Goal: Information Seeking & Learning: Learn about a topic

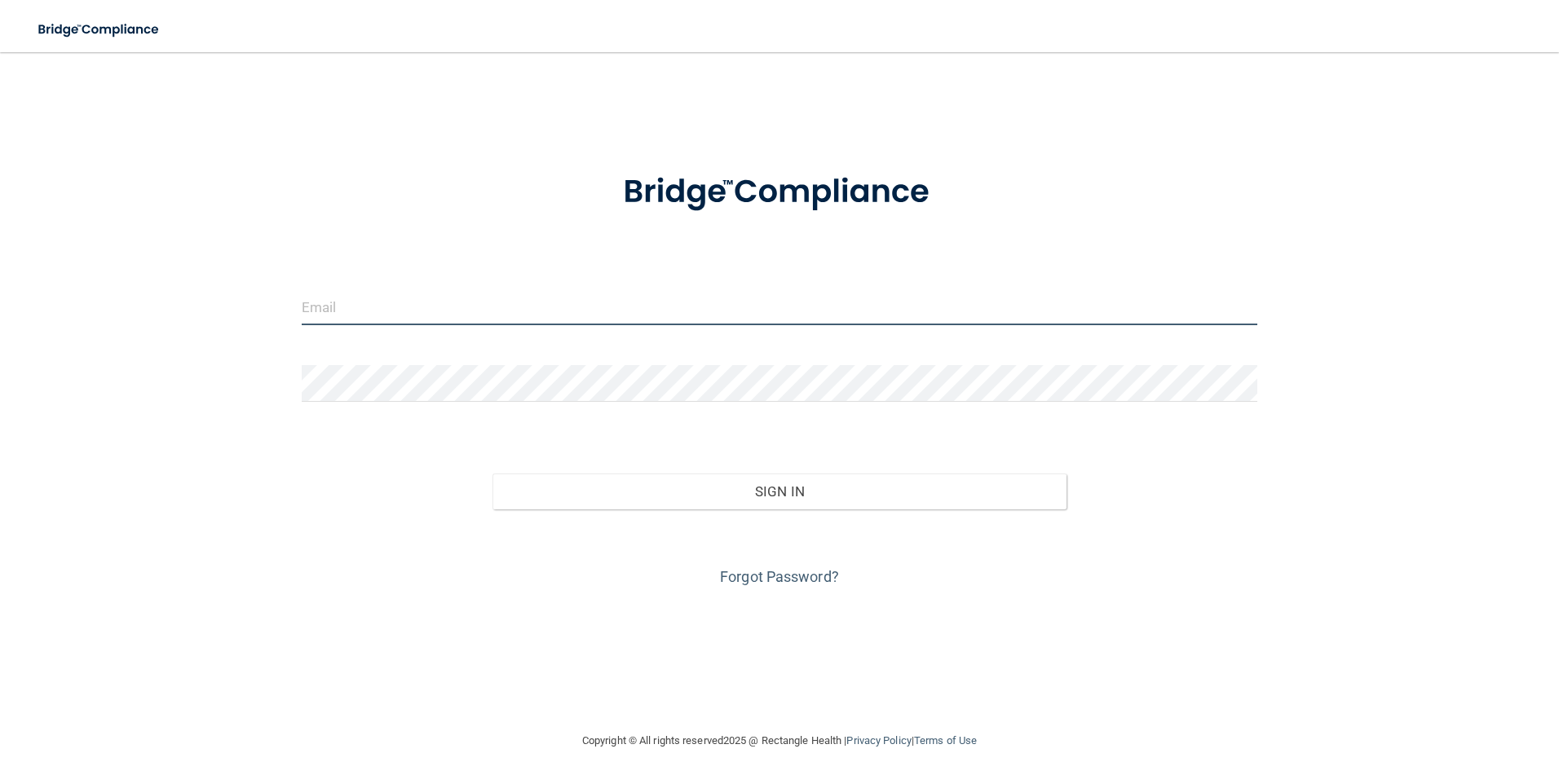
click at [392, 309] on input "email" at bounding box center [780, 307] width 956 height 37
type input "RYANRAMIREZPT@COMCAST.NET"
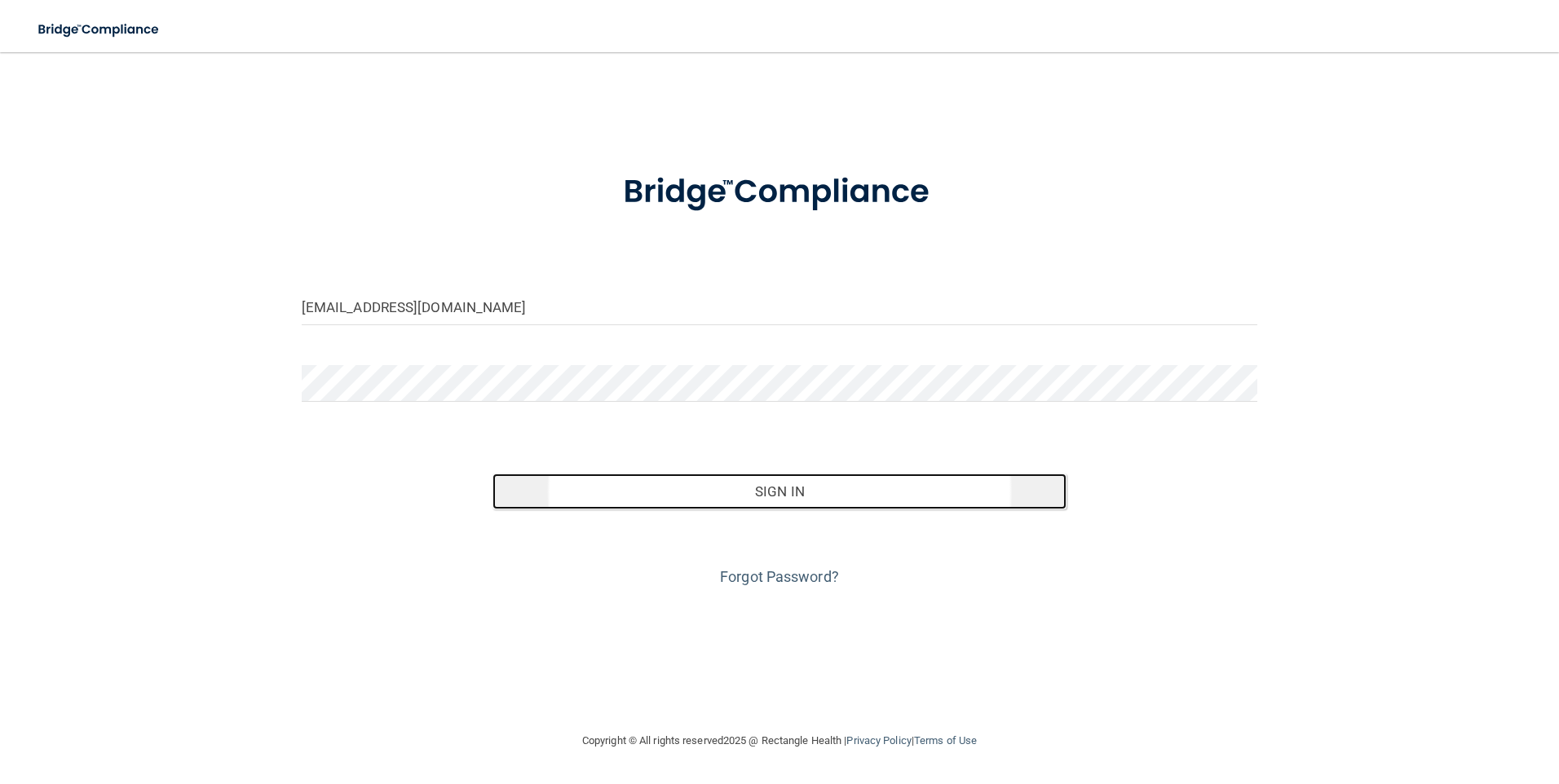
click at [752, 487] on button "Sign In" at bounding box center [779, 491] width 574 height 36
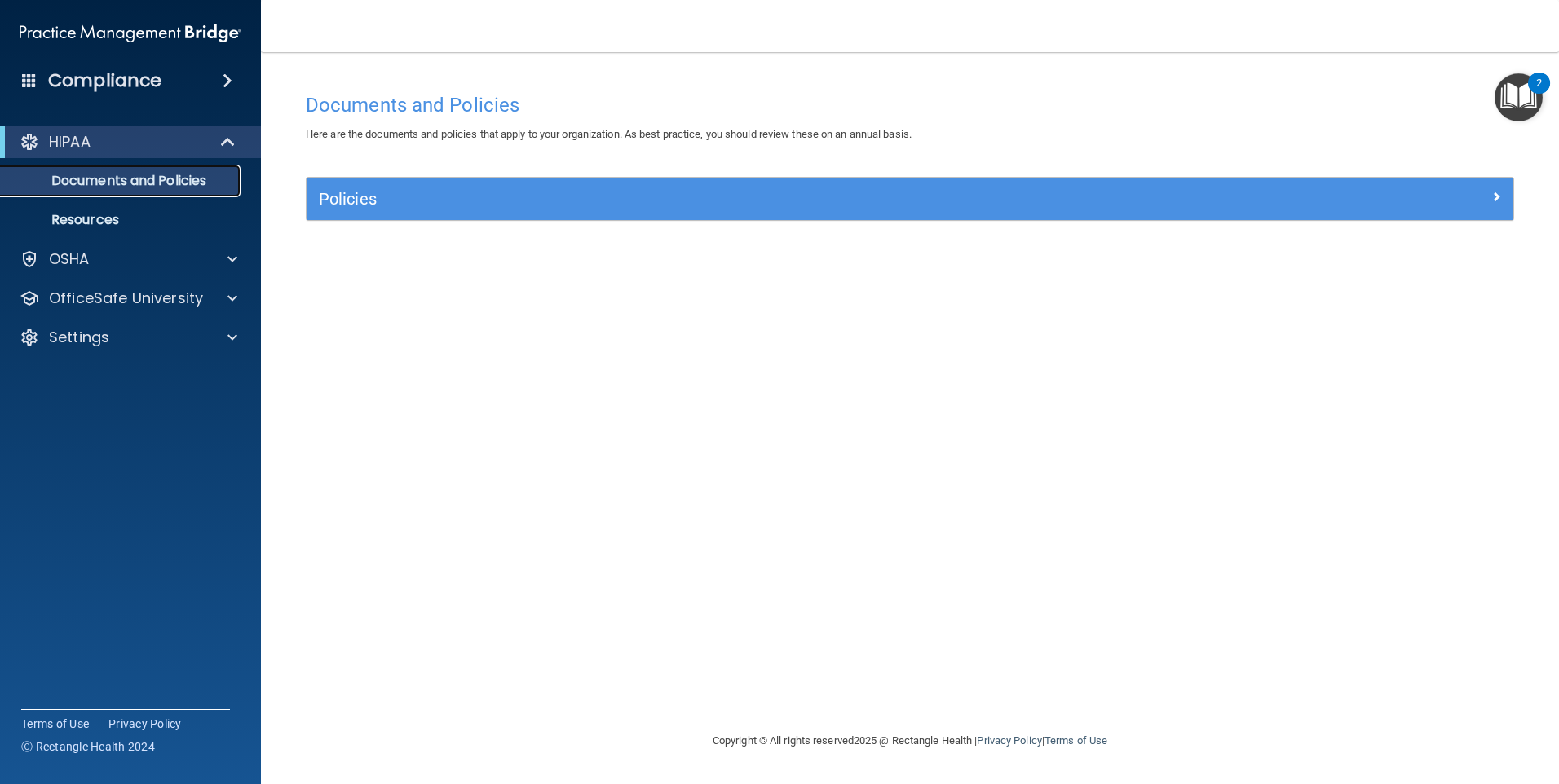
click at [117, 181] on p "Documents and Policies" at bounding box center [122, 181] width 222 height 17
click at [84, 215] on p "Resources" at bounding box center [122, 221] width 222 height 17
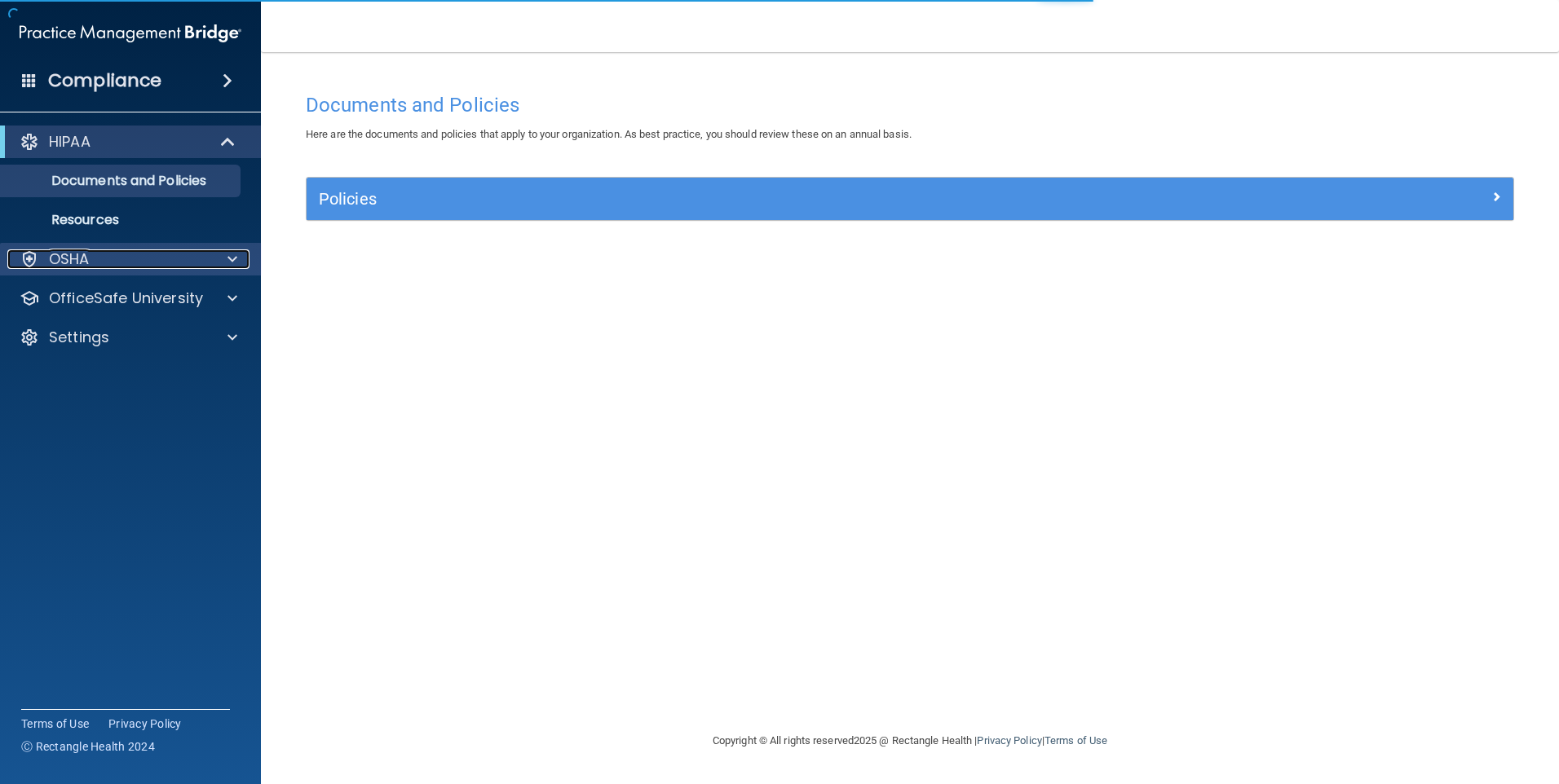
click at [85, 266] on p "OSHA" at bounding box center [69, 258] width 41 height 19
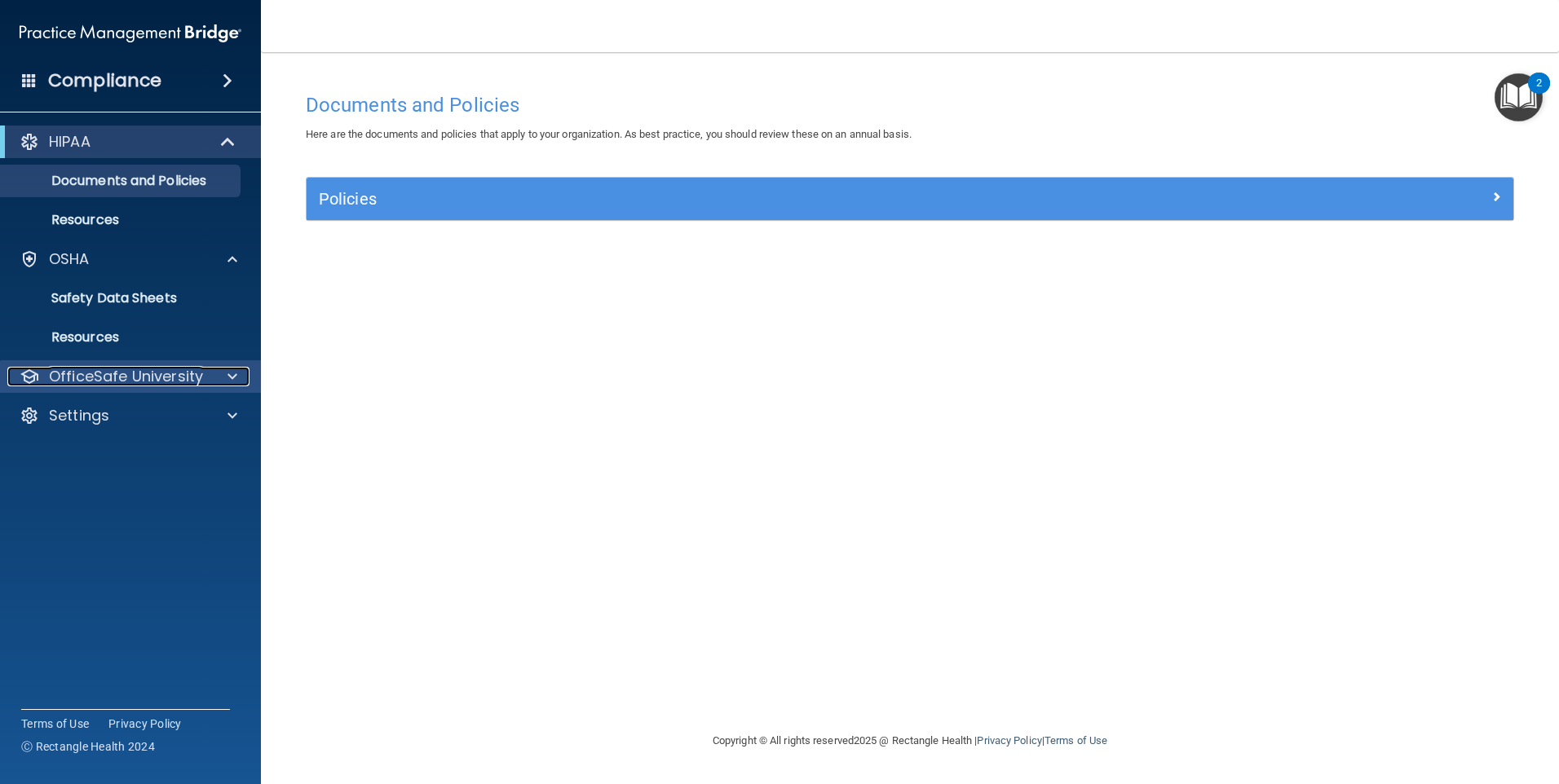
click at [135, 374] on p "OfficeSafe University" at bounding box center [126, 376] width 154 height 19
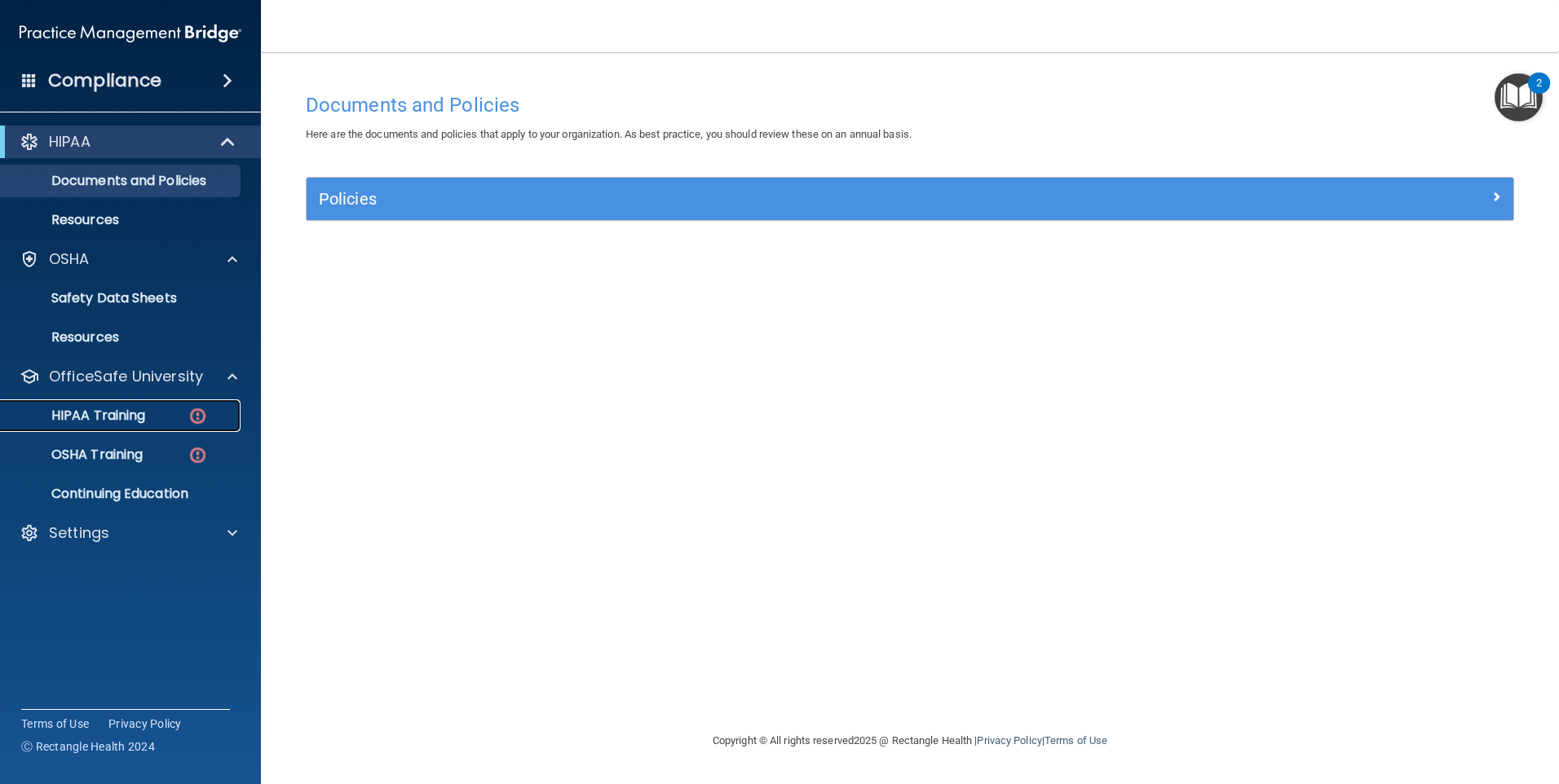
click at [130, 413] on p "HIPAA Training" at bounding box center [78, 416] width 135 height 17
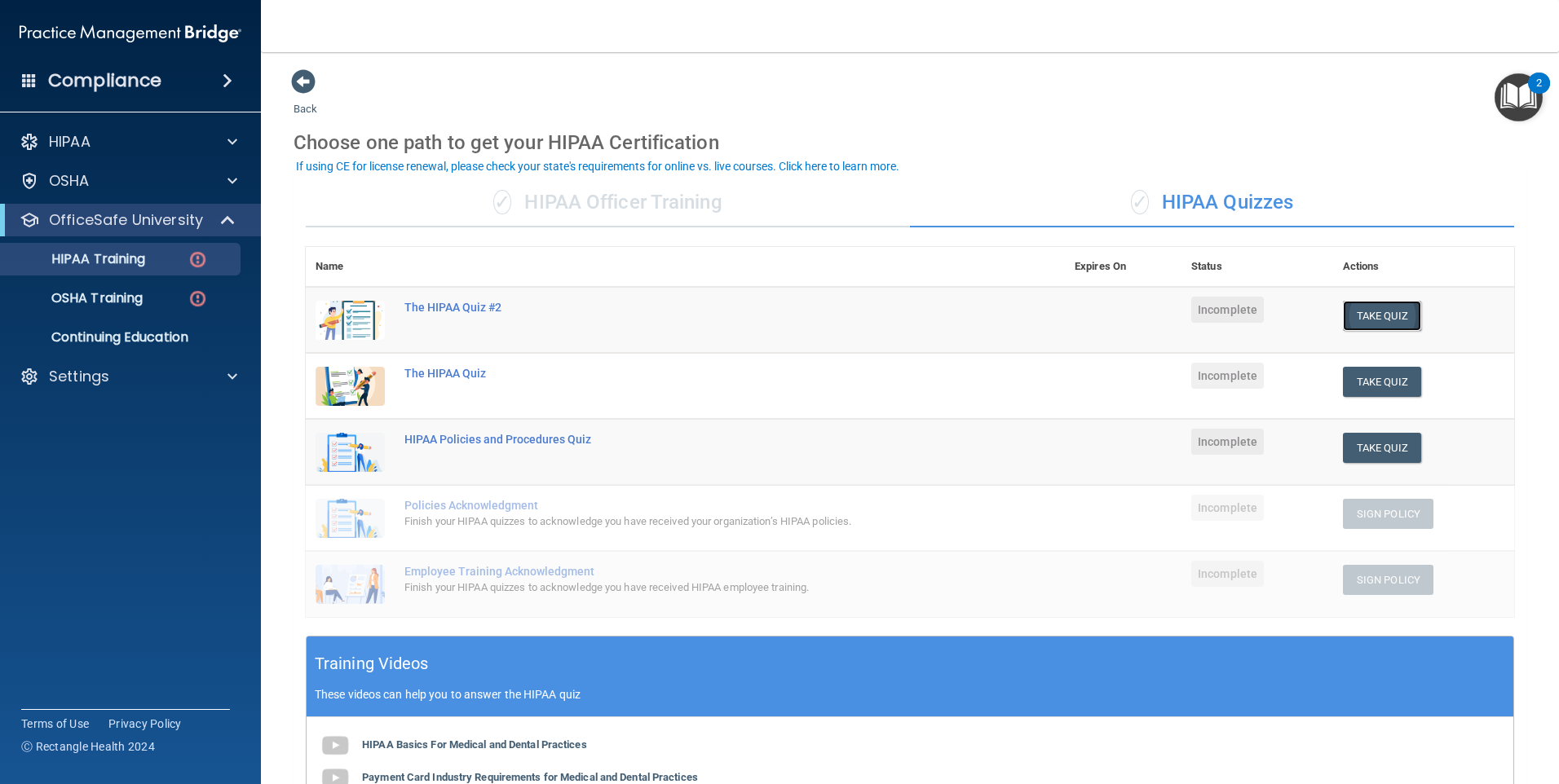
click at [1358, 310] on button "Take Quiz" at bounding box center [1382, 316] width 79 height 30
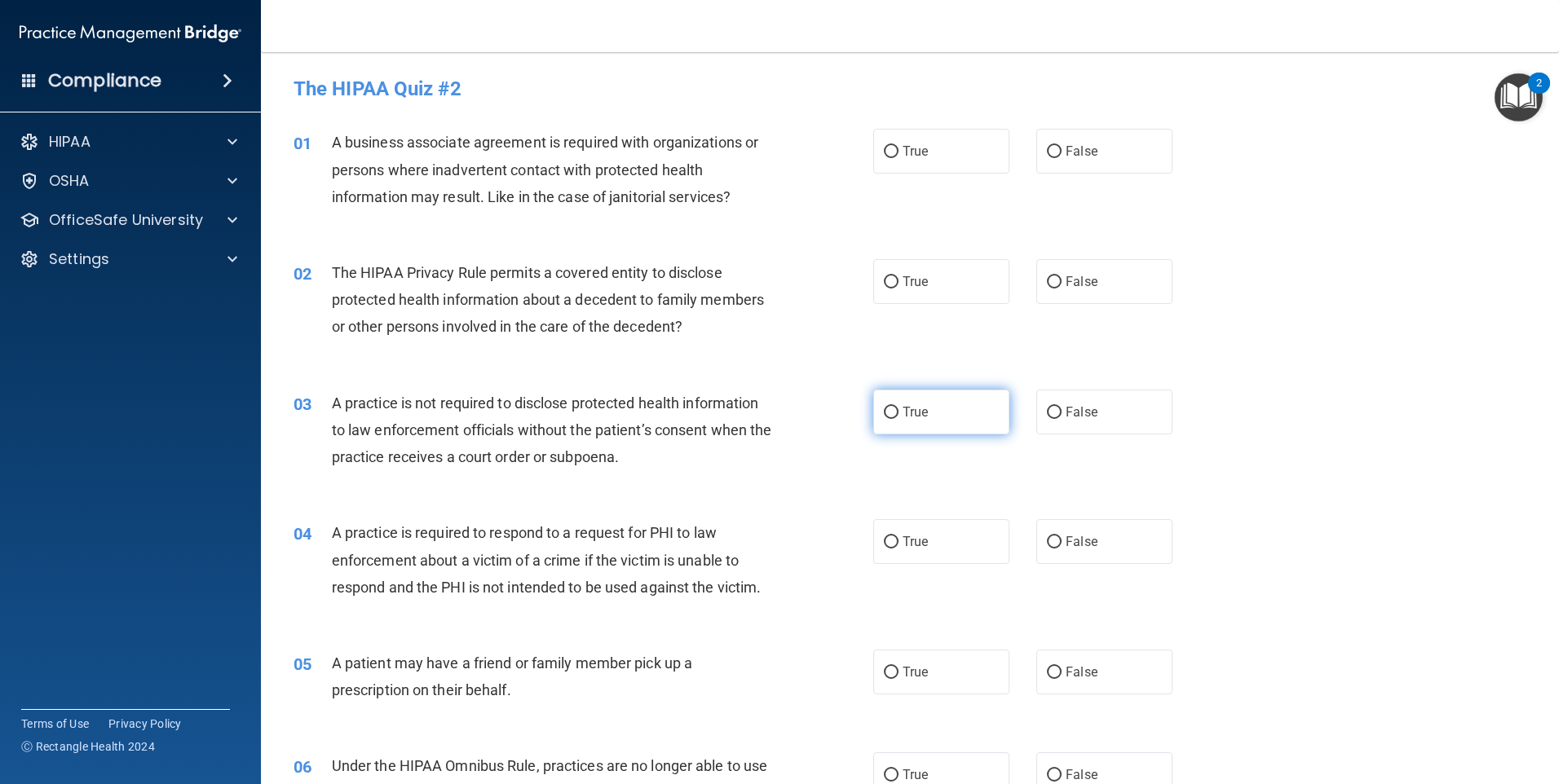
click at [894, 412] on label "True" at bounding box center [941, 412] width 136 height 45
click at [894, 412] on input "True" at bounding box center [891, 413] width 15 height 13
radio input "true"
click at [892, 289] on label "True" at bounding box center [941, 282] width 136 height 45
click at [892, 288] on input "True" at bounding box center [891, 283] width 15 height 13
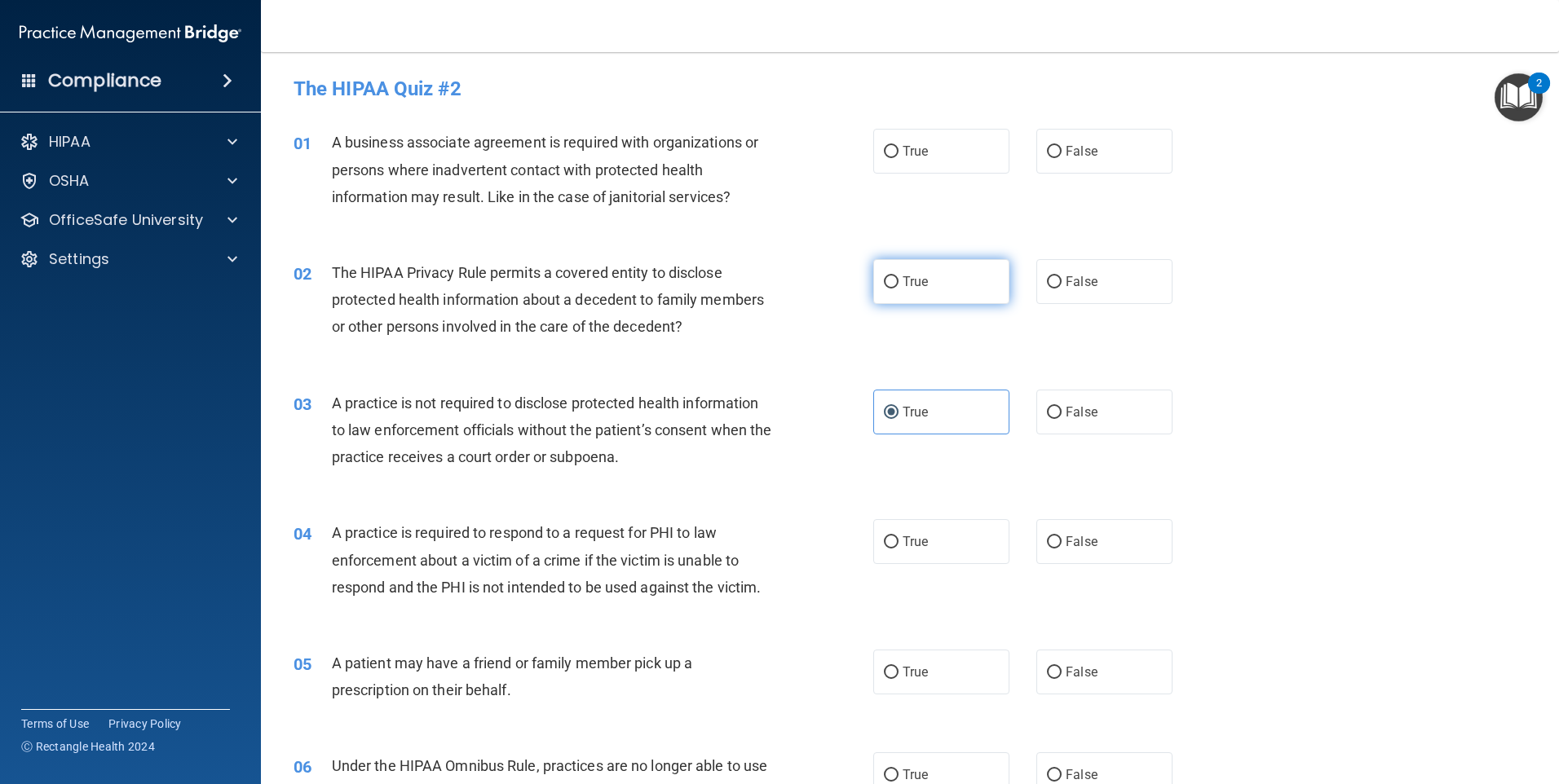
radio input "true"
click at [1047, 150] on input "False" at bounding box center [1054, 152] width 15 height 13
radio input "true"
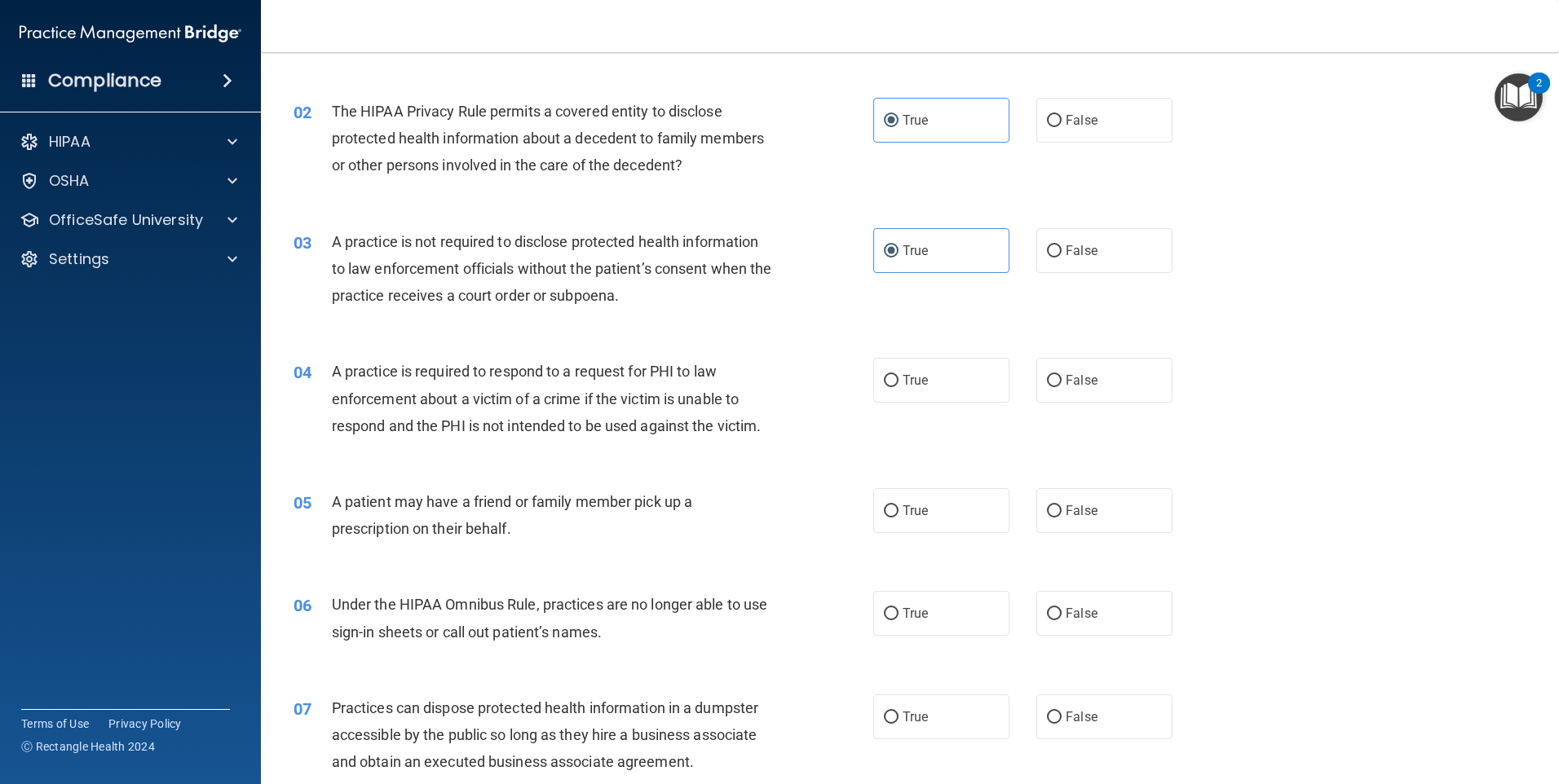
scroll to position [163, 0]
click at [889, 385] on input "True" at bounding box center [891, 379] width 15 height 13
radio input "true"
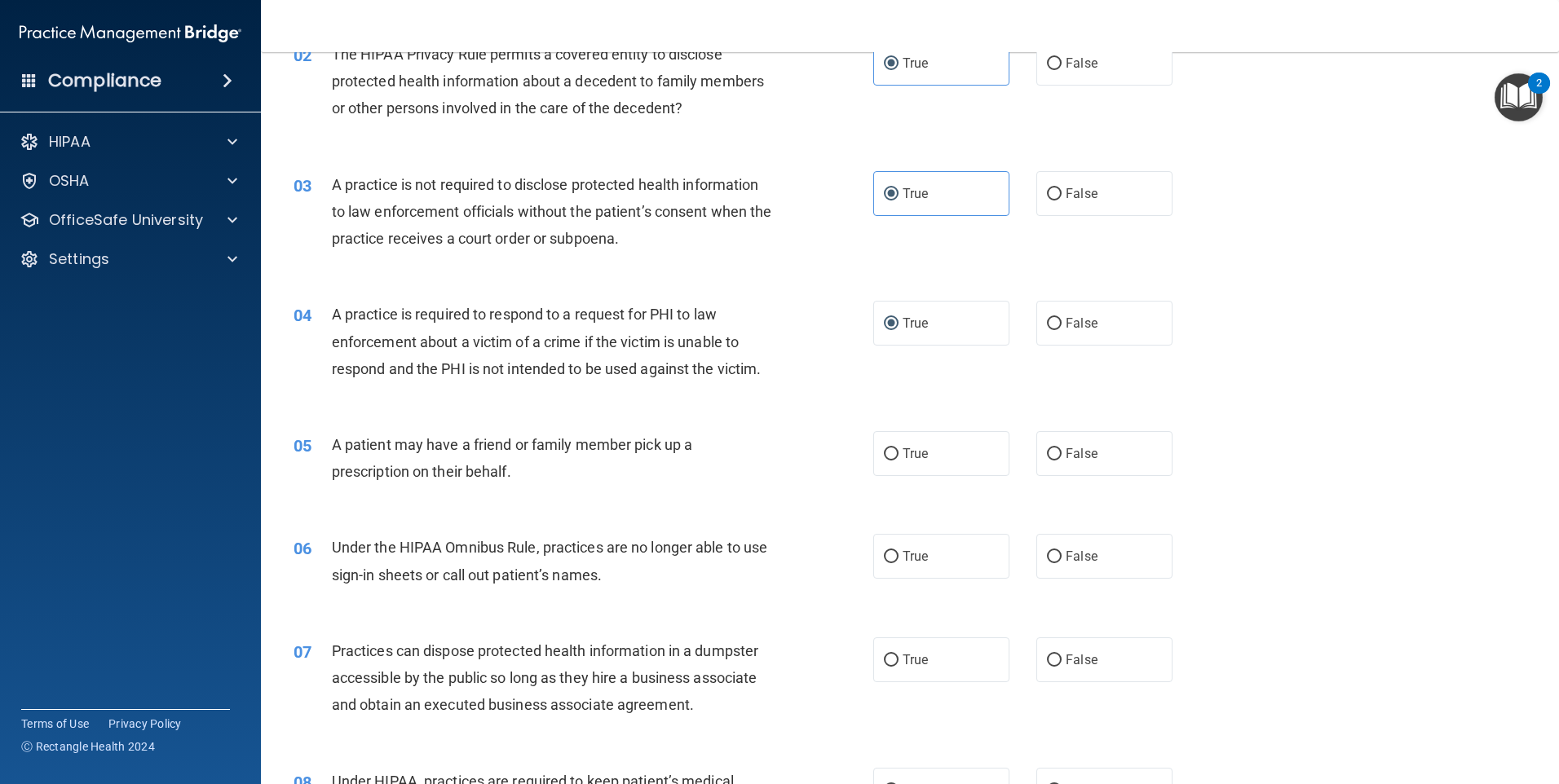
scroll to position [245, 0]
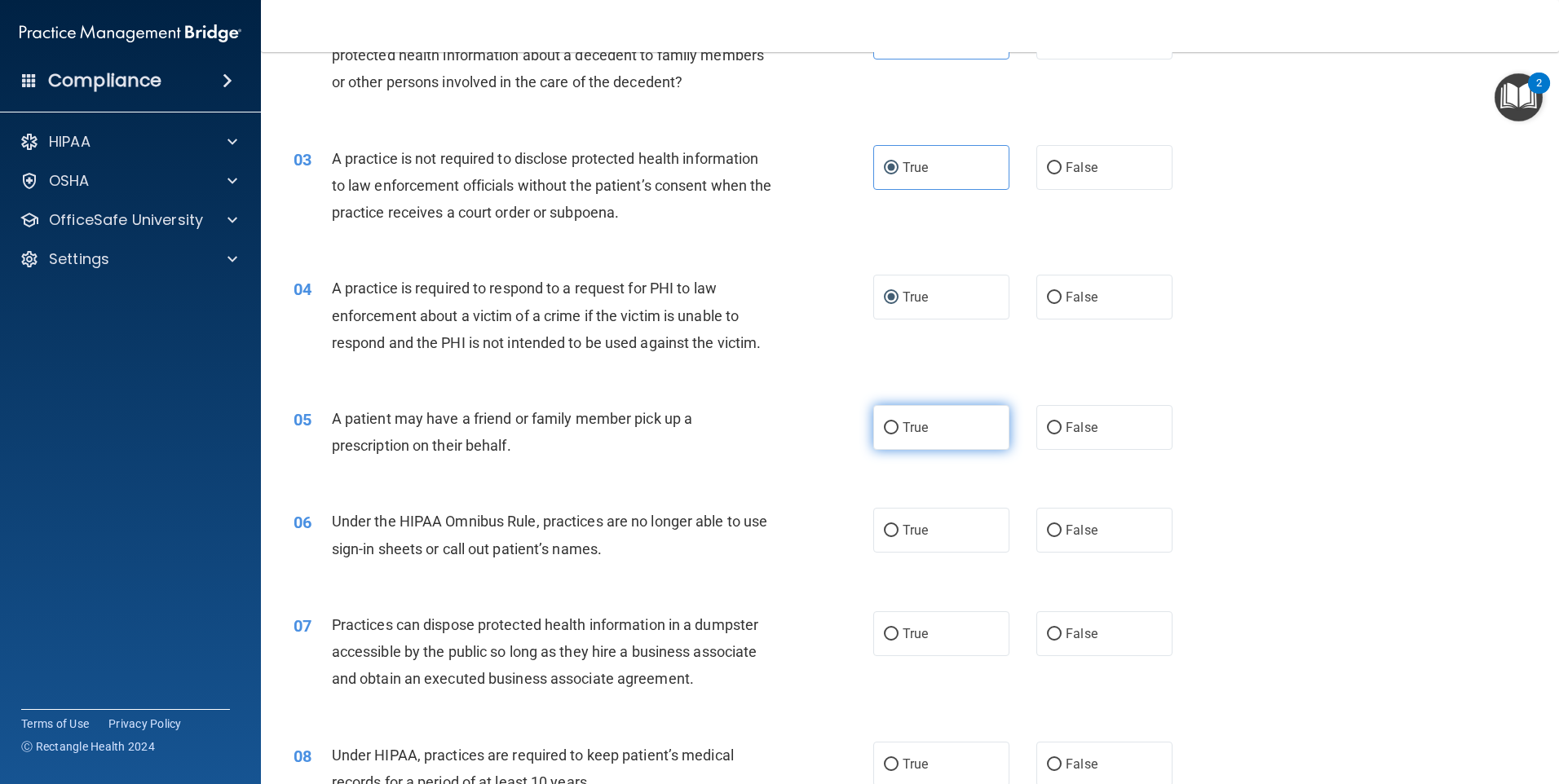
click at [883, 435] on label "True" at bounding box center [941, 428] width 136 height 45
click at [884, 435] on input "True" at bounding box center [891, 428] width 15 height 13
radio input "true"
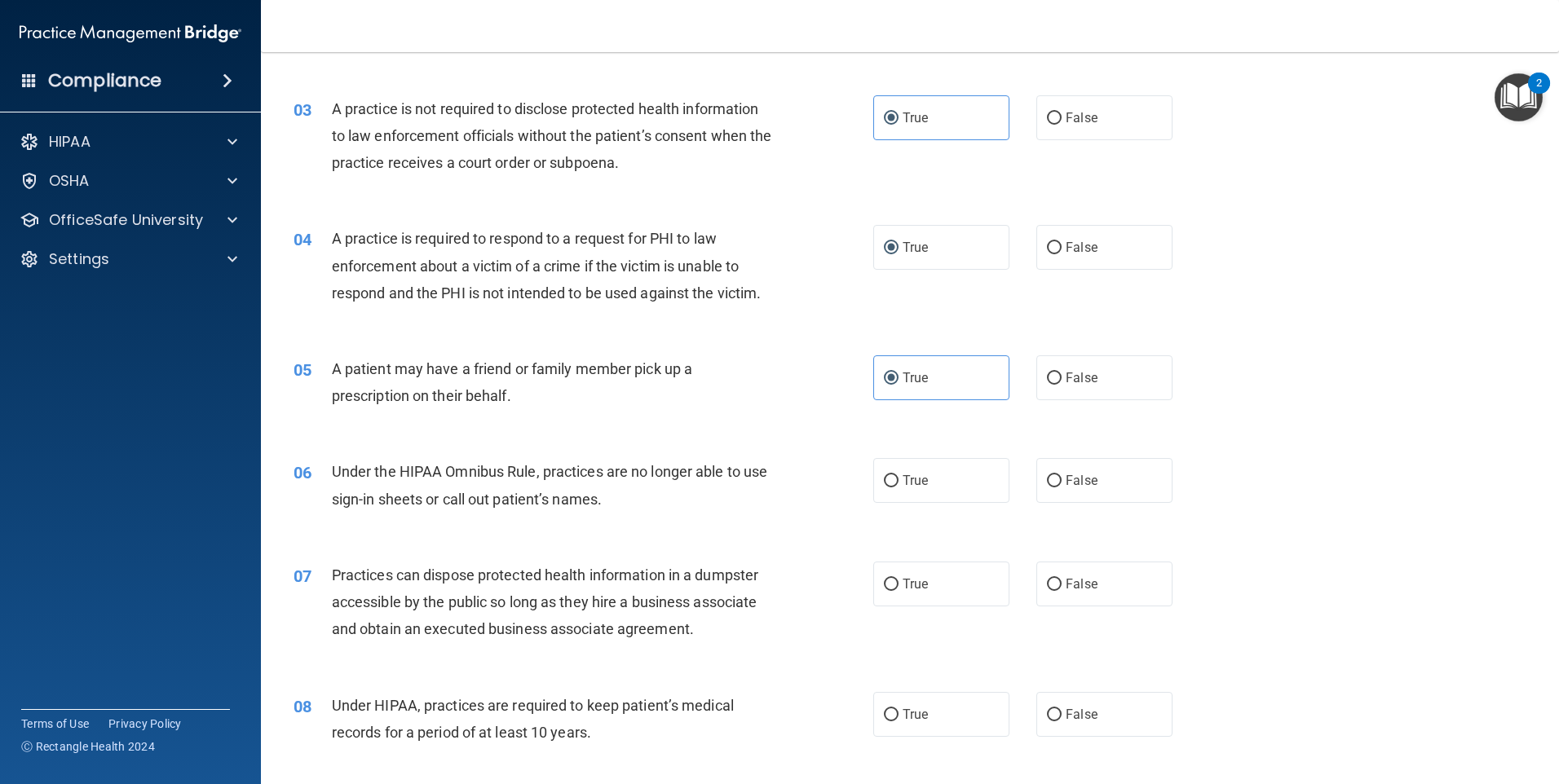
scroll to position [408, 0]
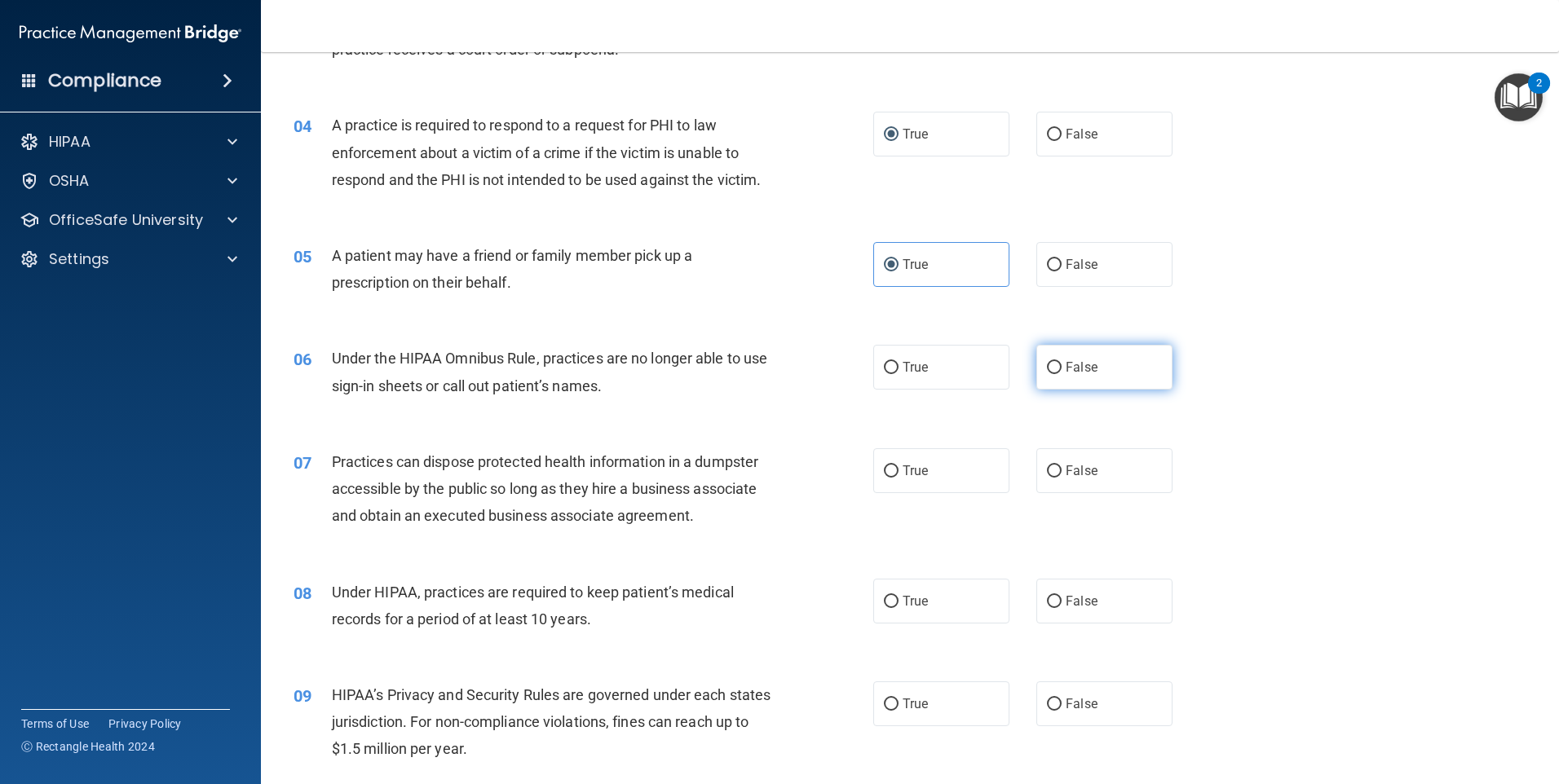
click at [1057, 373] on label "False" at bounding box center [1104, 368] width 136 height 45
click at [1057, 373] on input "False" at bounding box center [1054, 368] width 15 height 13
radio input "true"
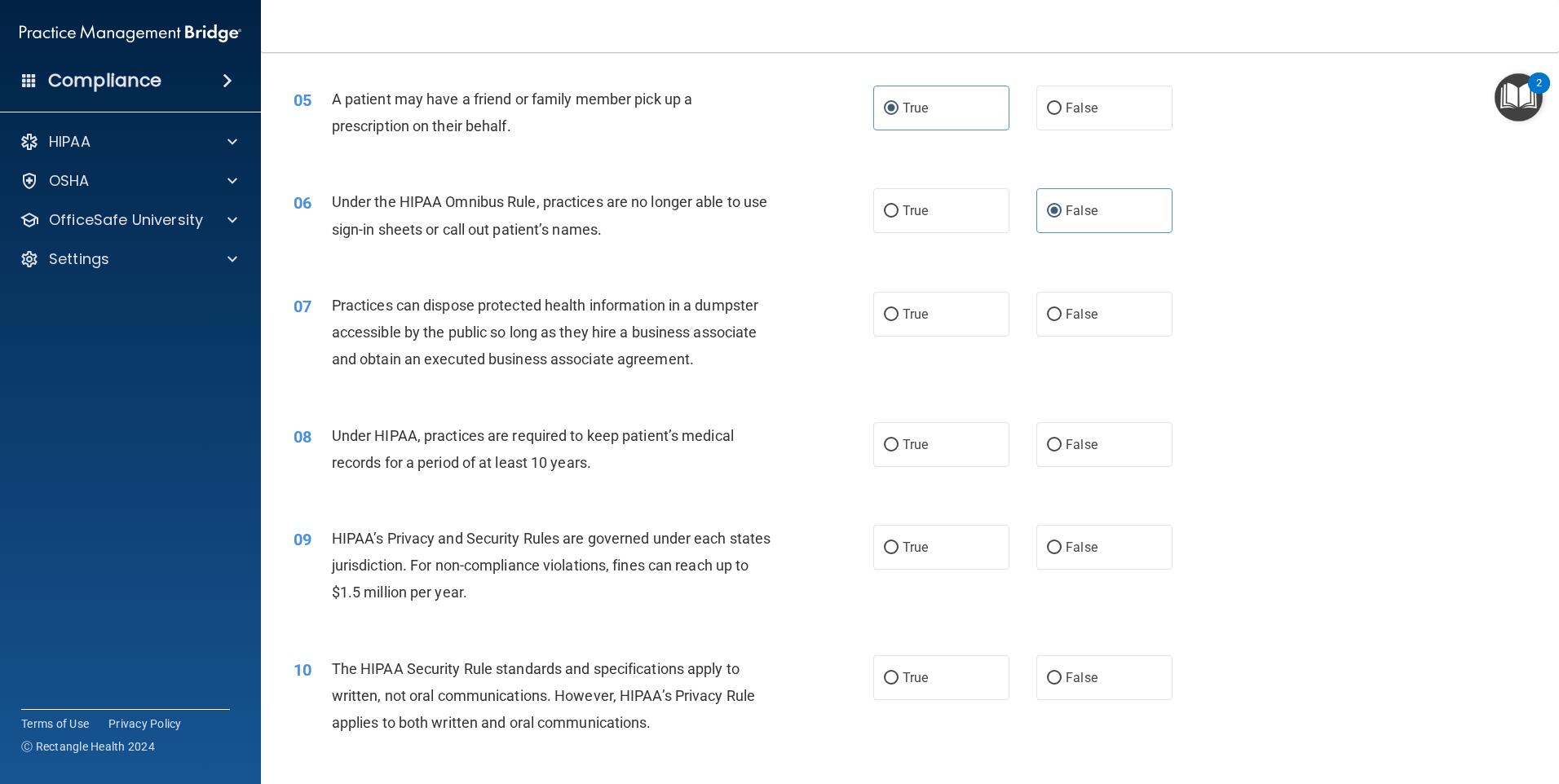
scroll to position [571, 0]
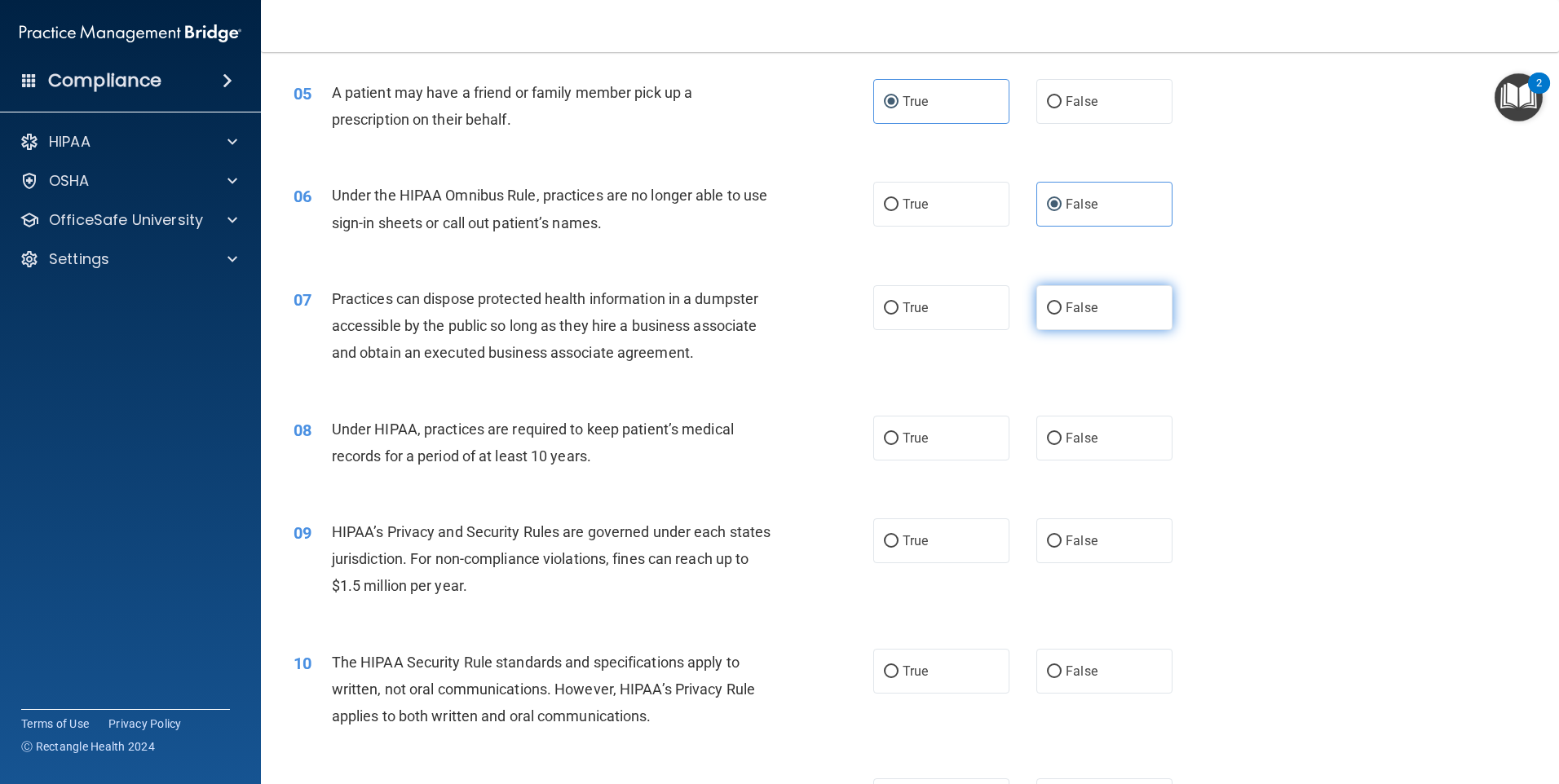
click at [1048, 308] on input "False" at bounding box center [1054, 308] width 15 height 13
radio input "true"
click at [1057, 440] on label "False" at bounding box center [1104, 438] width 136 height 45
click at [1057, 440] on input "False" at bounding box center [1054, 439] width 15 height 13
radio input "true"
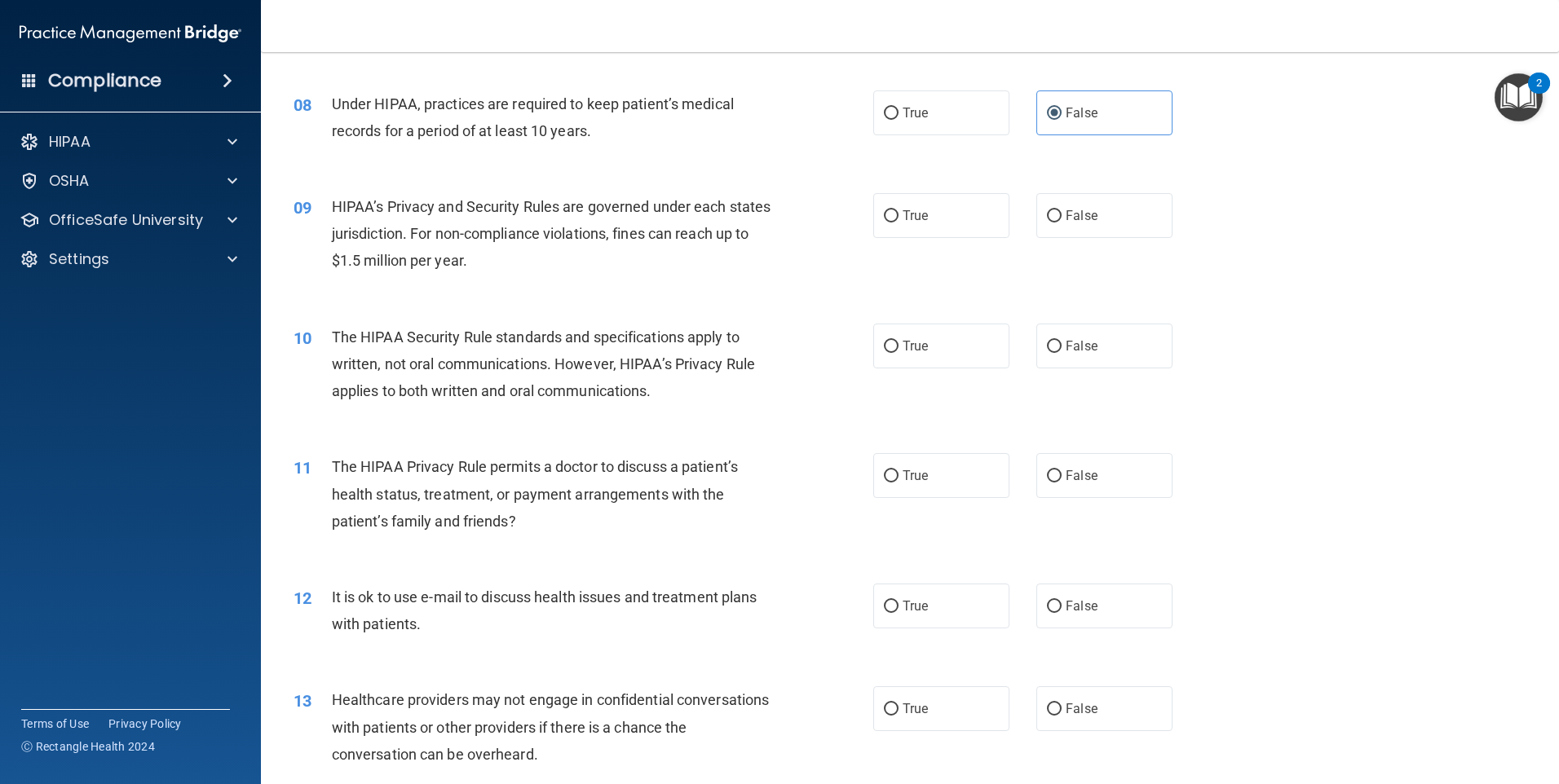
scroll to position [897, 0]
click at [1066, 220] on span "False" at bounding box center [1082, 215] width 32 height 16
click at [1058, 220] on input "False" at bounding box center [1054, 216] width 15 height 13
radio input "true"
click at [888, 210] on input "True" at bounding box center [891, 216] width 15 height 13
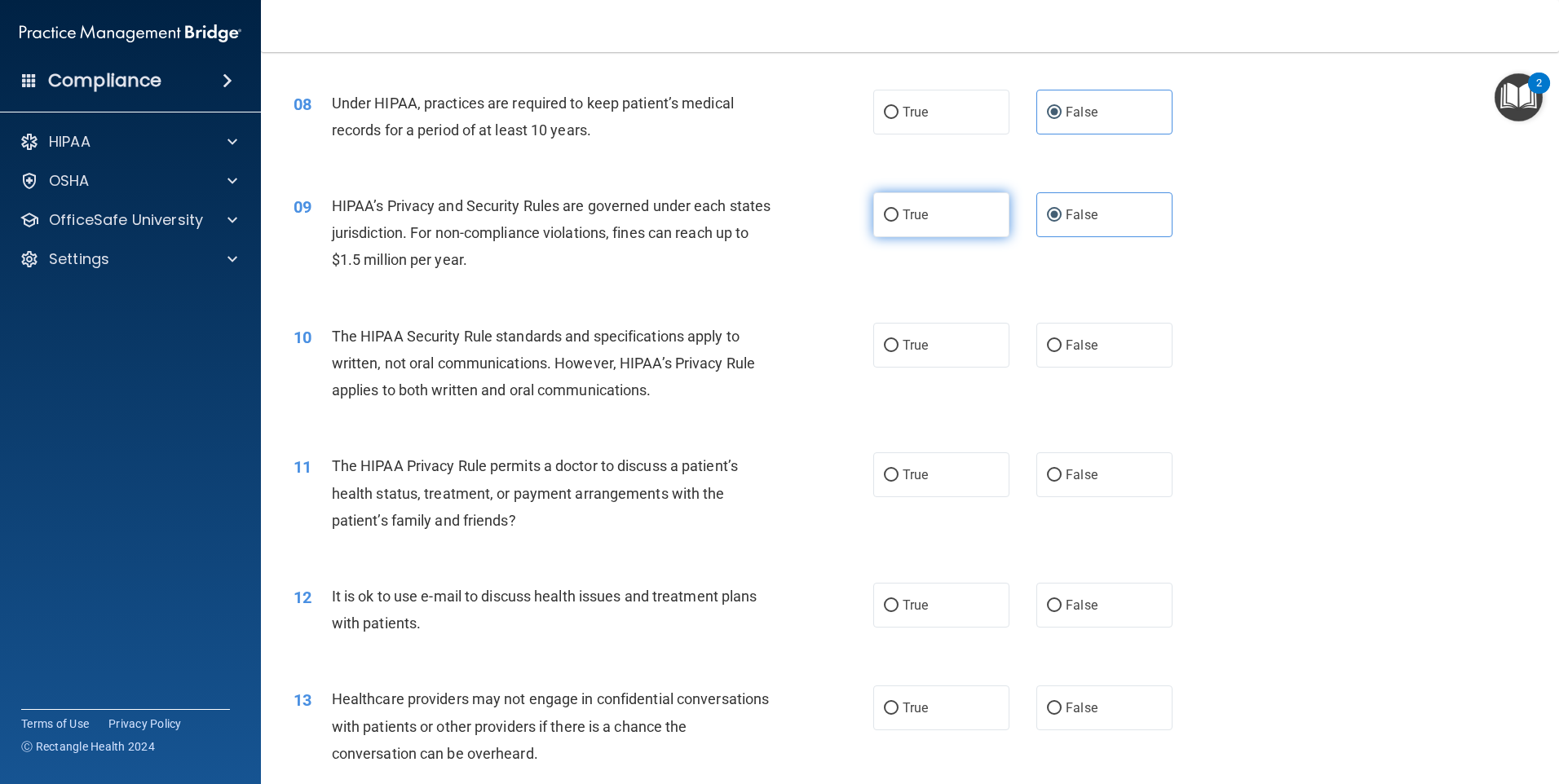
radio input "true"
radio input "false"
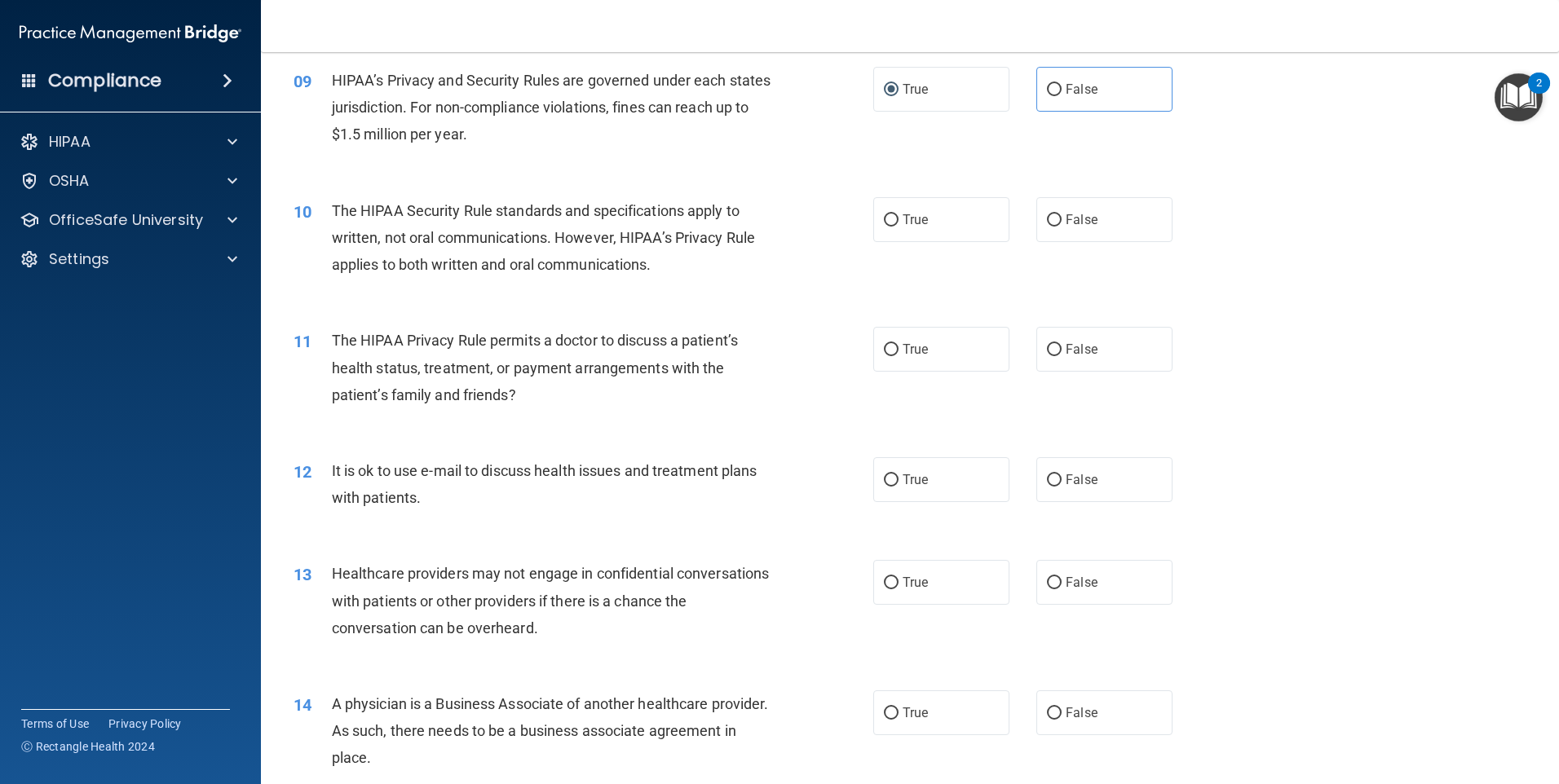
scroll to position [1060, 0]
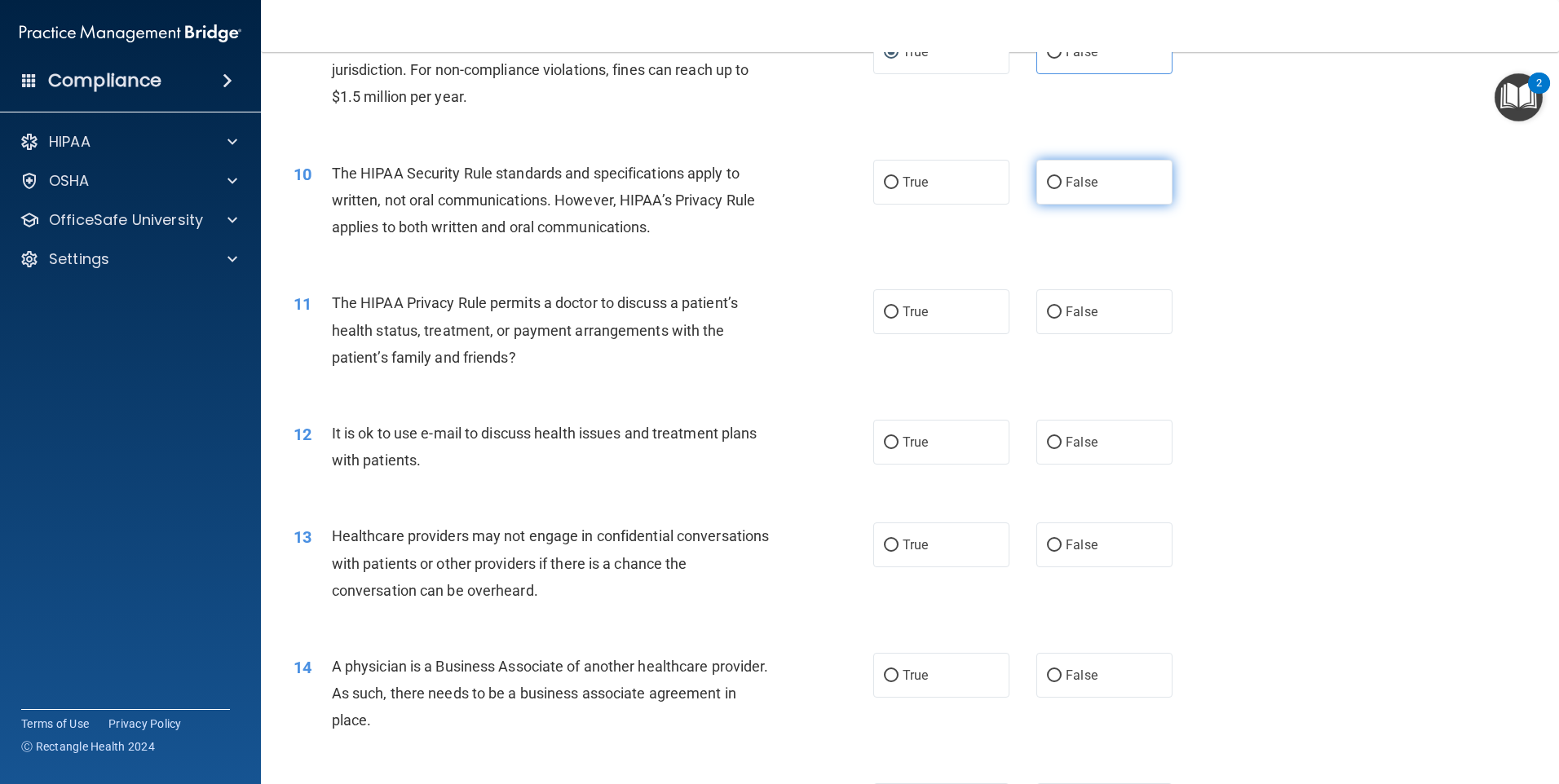
click at [1066, 184] on span "False" at bounding box center [1082, 182] width 32 height 16
click at [1062, 184] on input "False" at bounding box center [1054, 183] width 15 height 13
radio input "true"
click at [1066, 314] on span "False" at bounding box center [1082, 312] width 32 height 16
click at [1060, 314] on input "False" at bounding box center [1054, 313] width 15 height 13
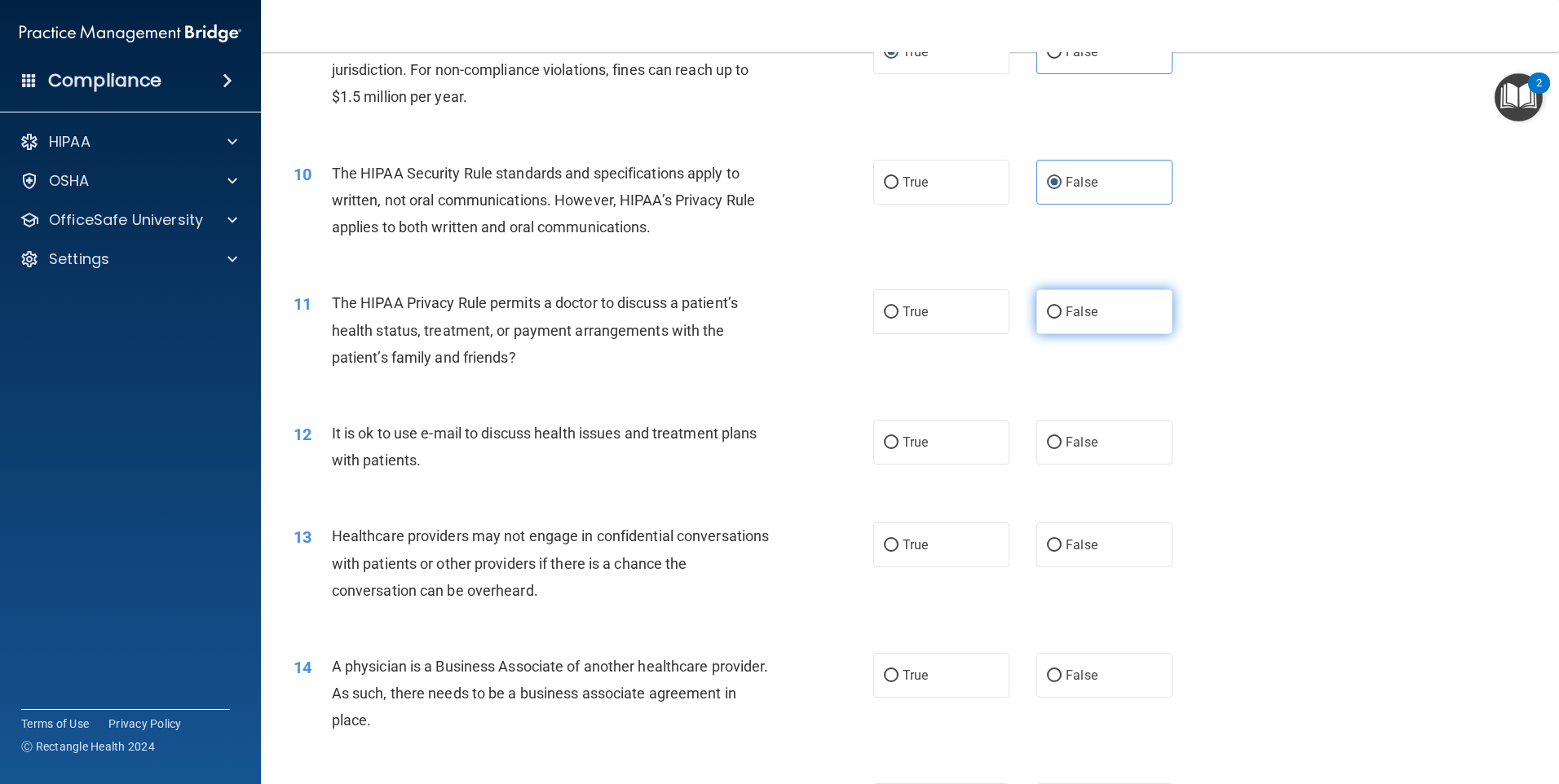
radio input "true"
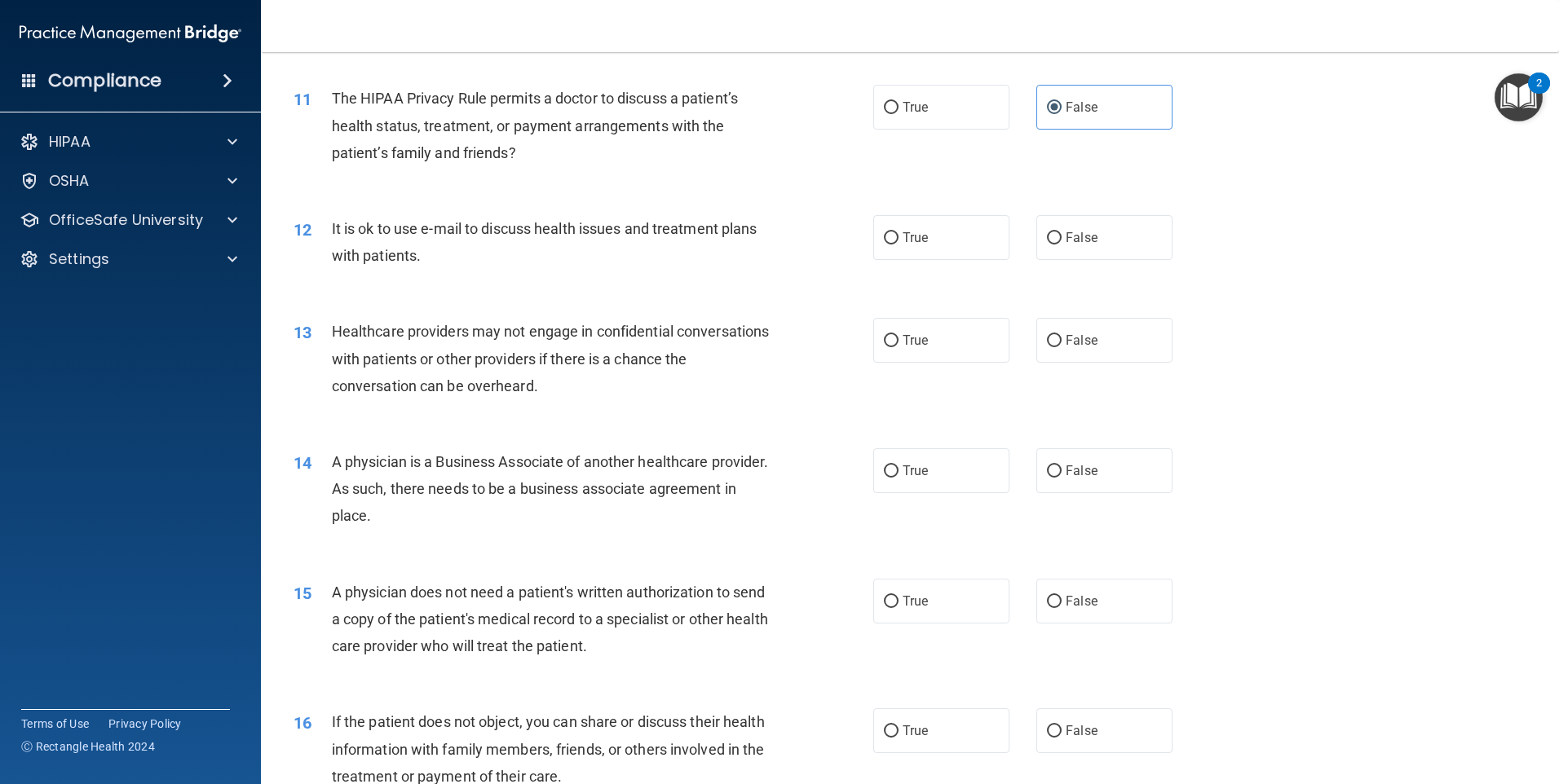
scroll to position [1304, 0]
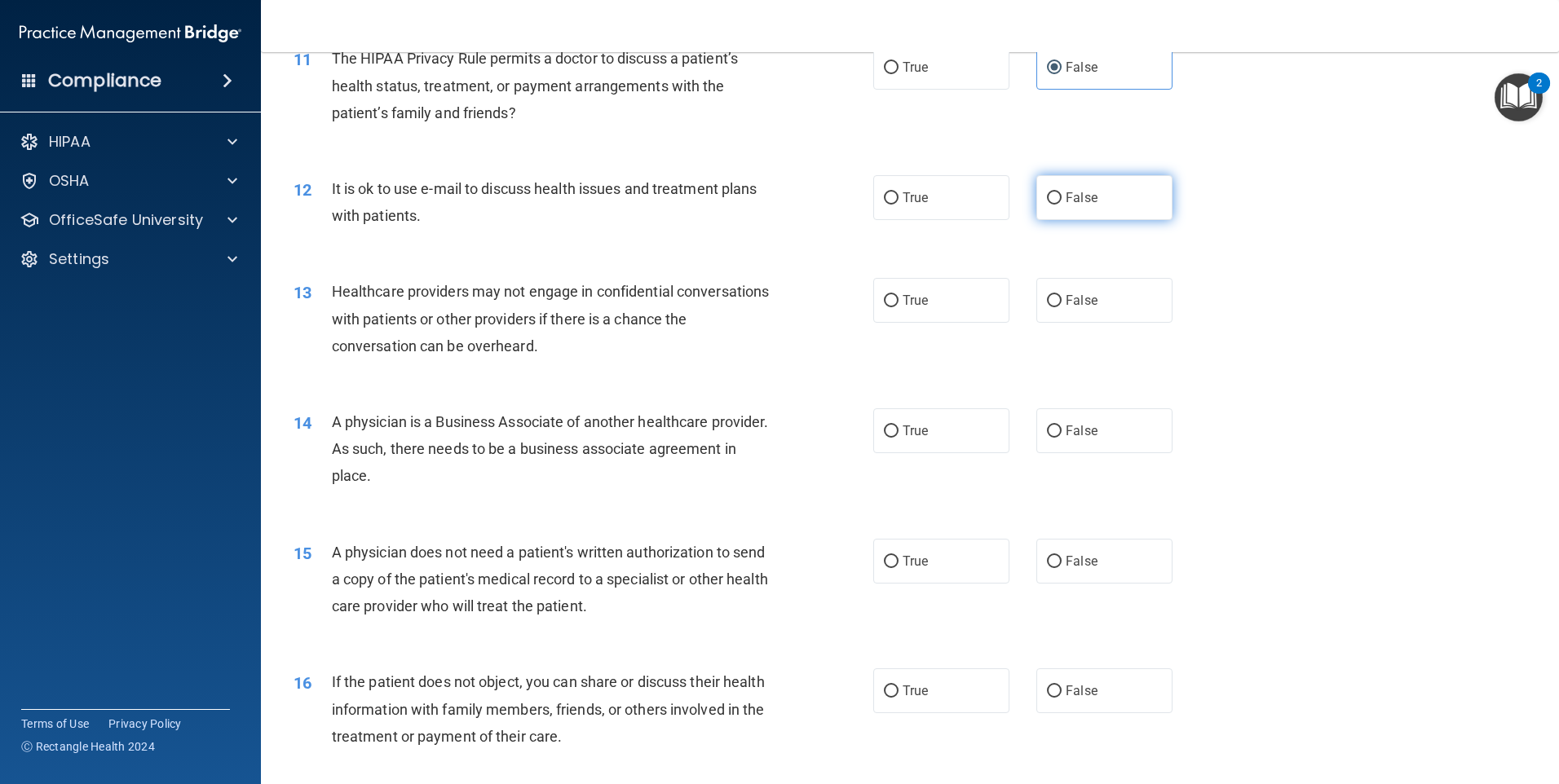
click at [1057, 210] on label "False" at bounding box center [1104, 198] width 136 height 45
click at [1057, 205] on input "False" at bounding box center [1054, 198] width 15 height 13
radio input "true"
click at [910, 305] on span "True" at bounding box center [915, 300] width 25 height 16
click at [899, 305] on input "True" at bounding box center [891, 301] width 15 height 13
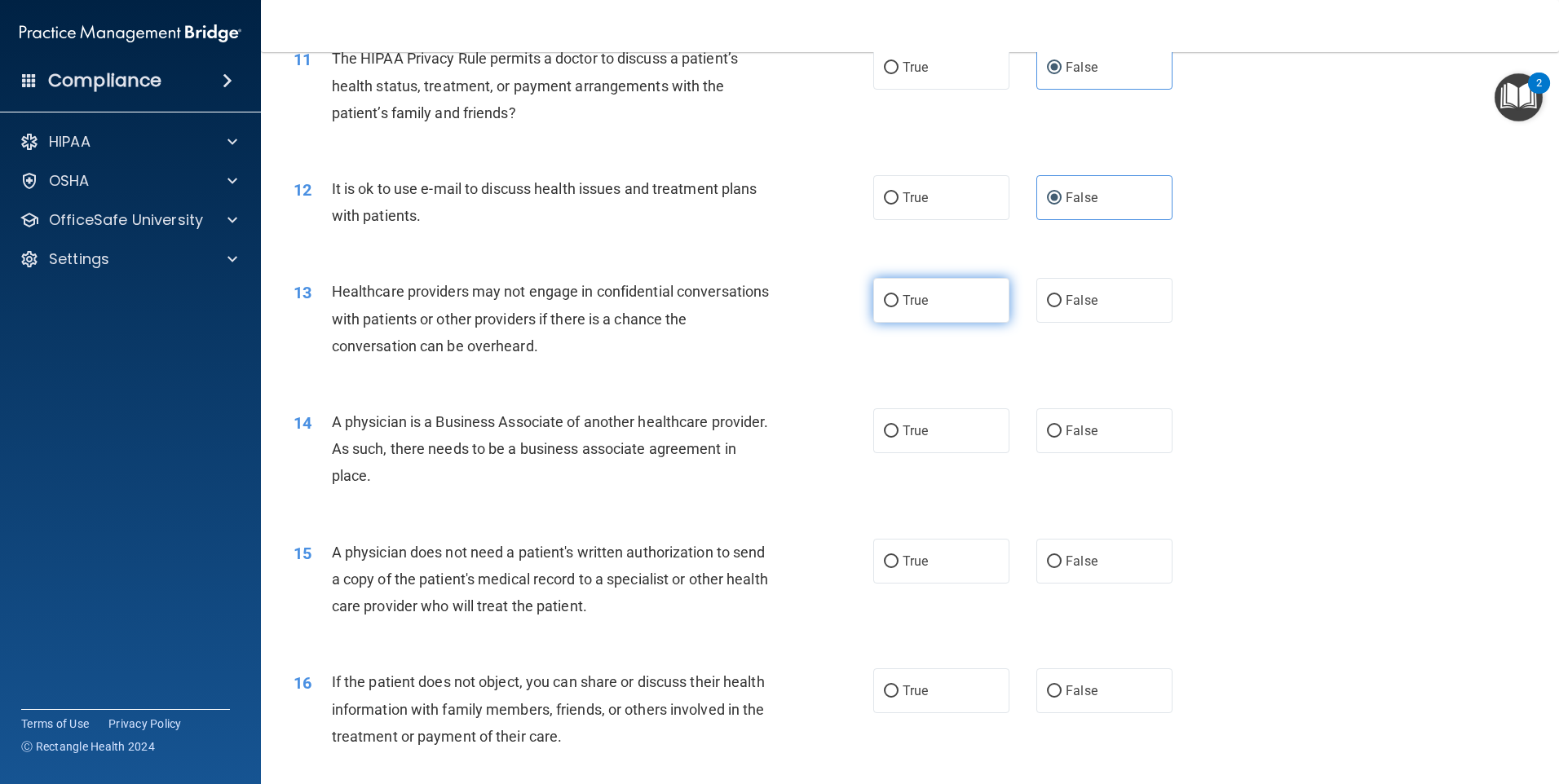
radio input "true"
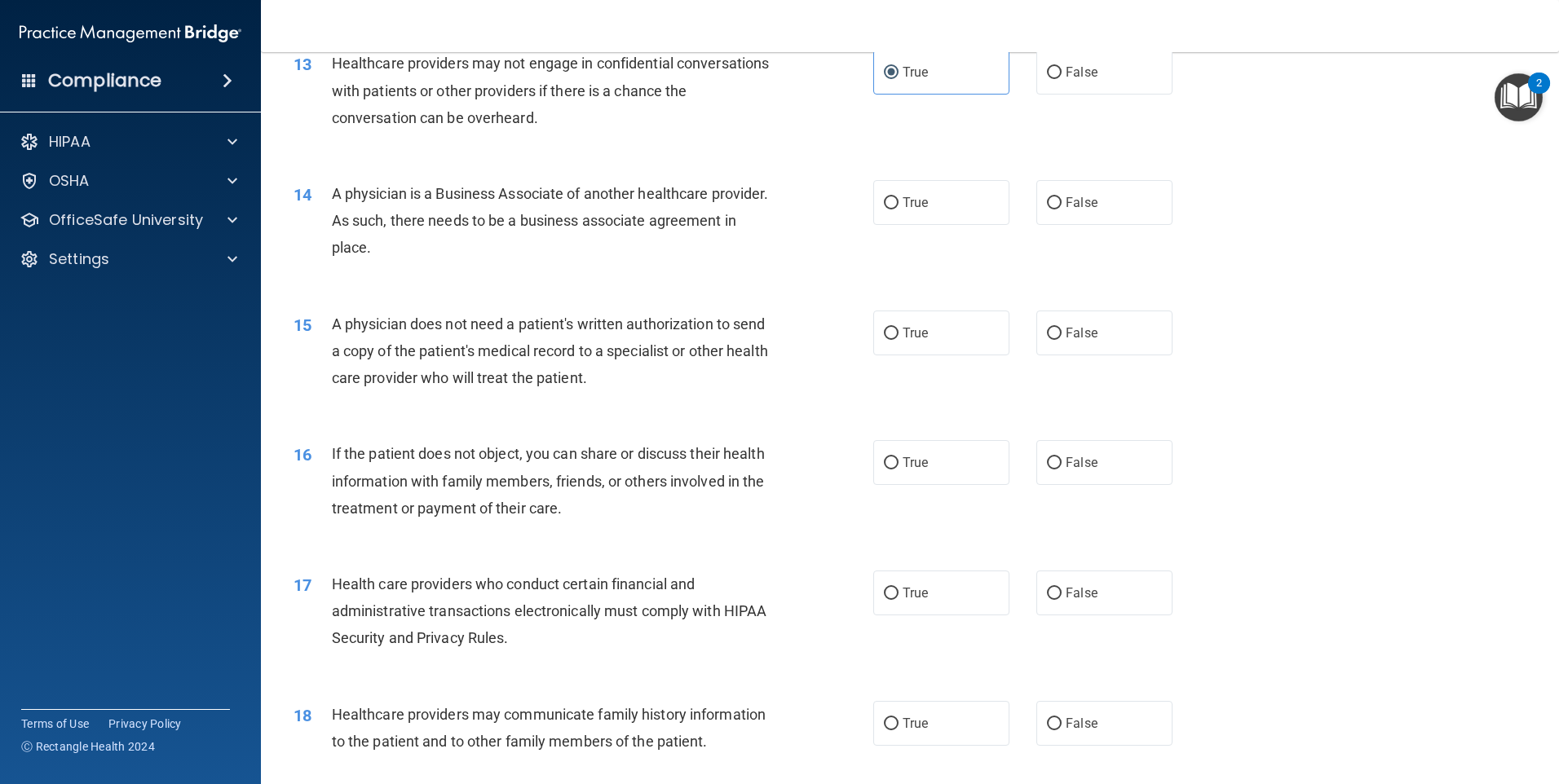
scroll to position [1549, 0]
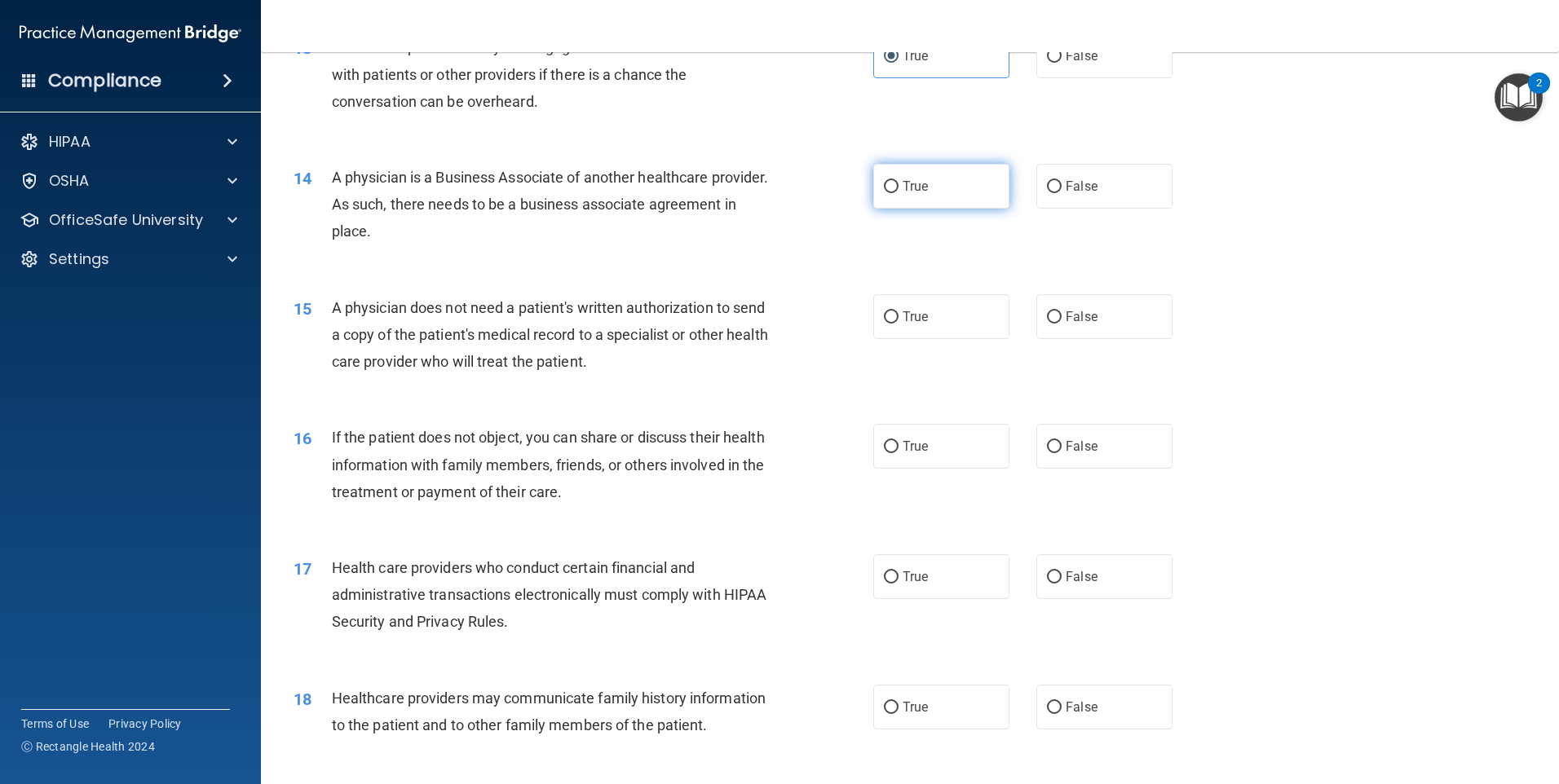
click at [894, 191] on label "True" at bounding box center [941, 186] width 136 height 45
click at [894, 191] on input "True" at bounding box center [891, 187] width 15 height 13
radio input "true"
click at [1051, 317] on input "False" at bounding box center [1054, 318] width 15 height 13
radio input "true"
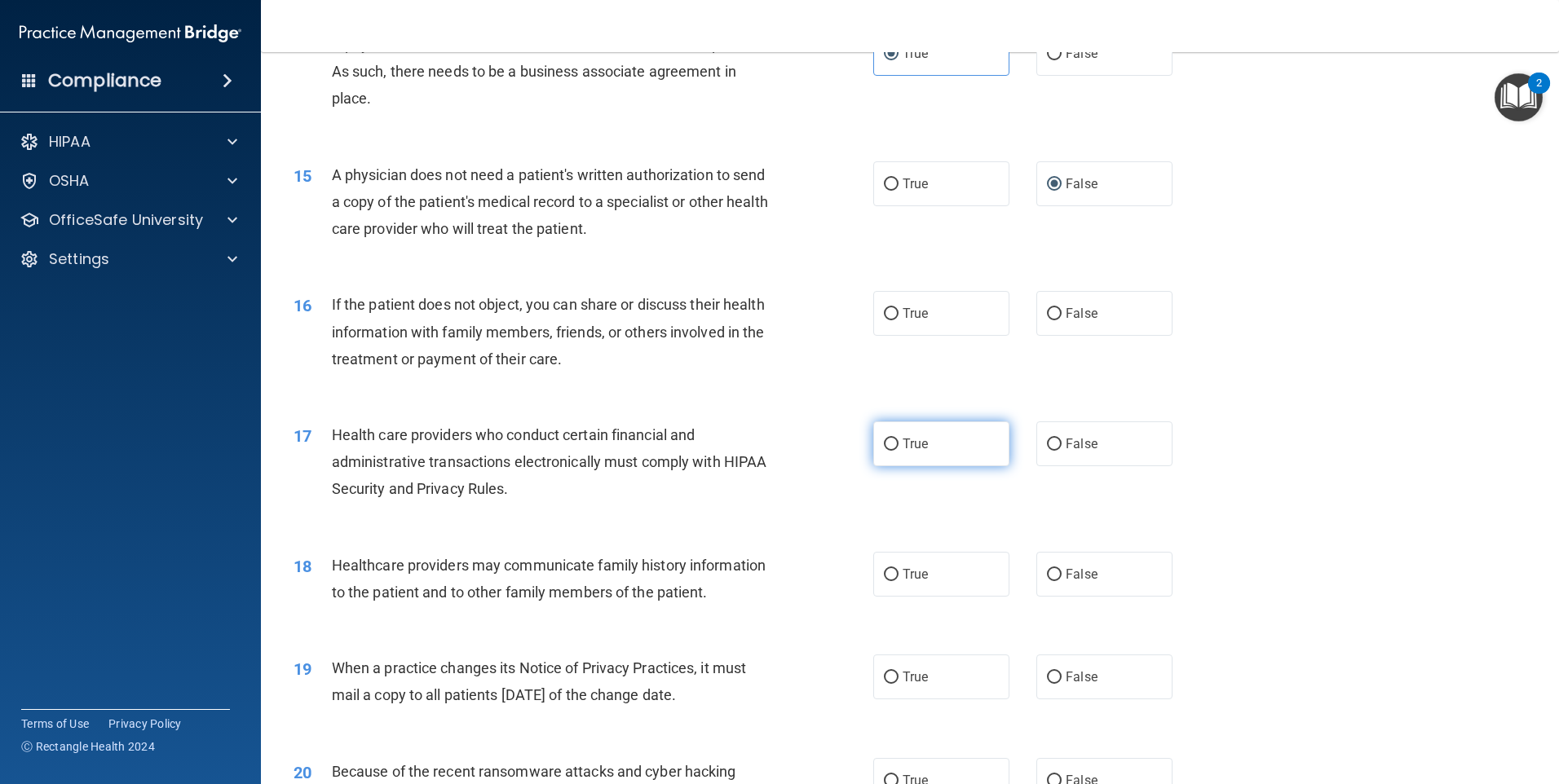
scroll to position [1712, 0]
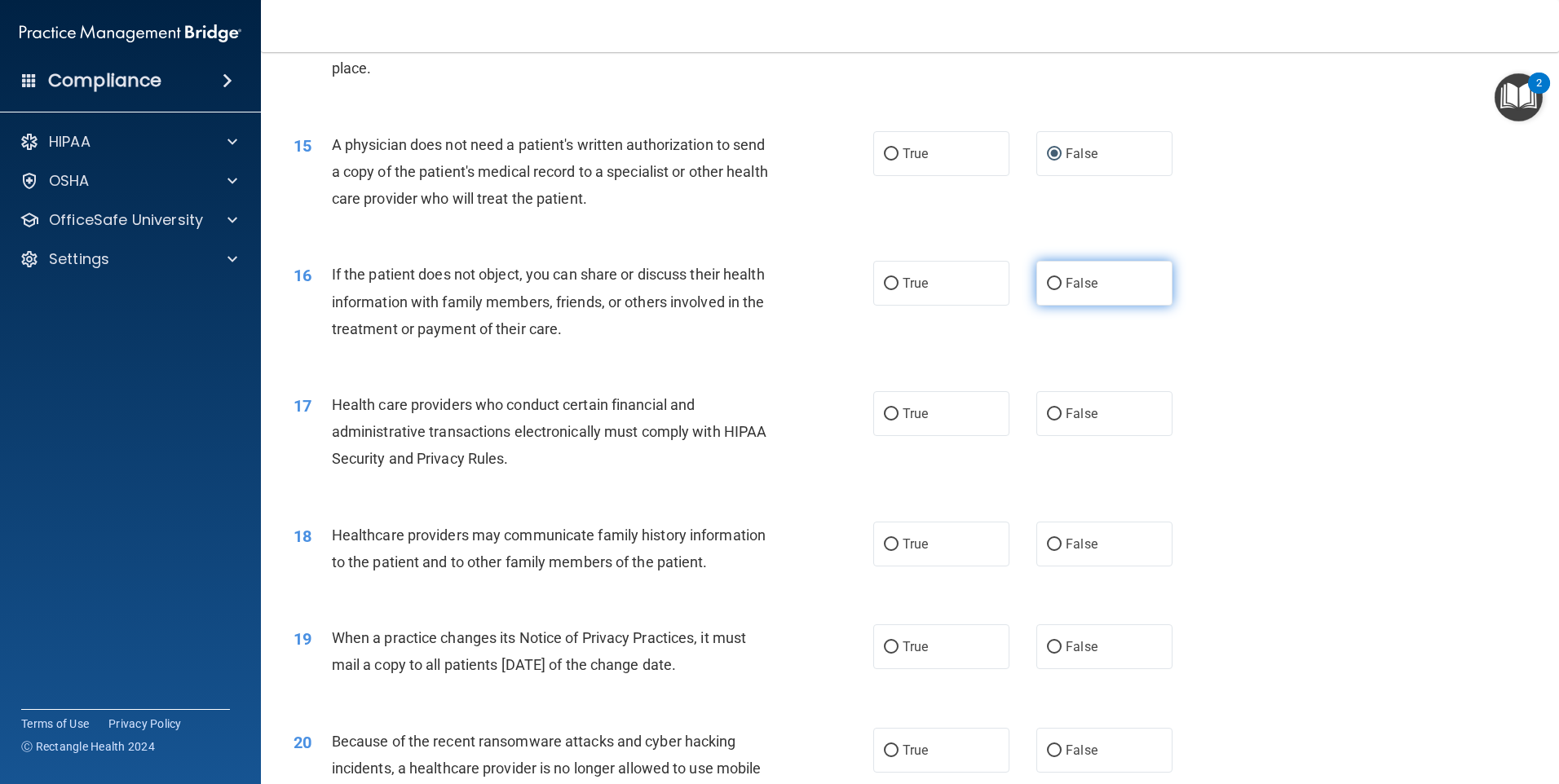
click at [1049, 288] on input "False" at bounding box center [1054, 284] width 15 height 13
radio input "true"
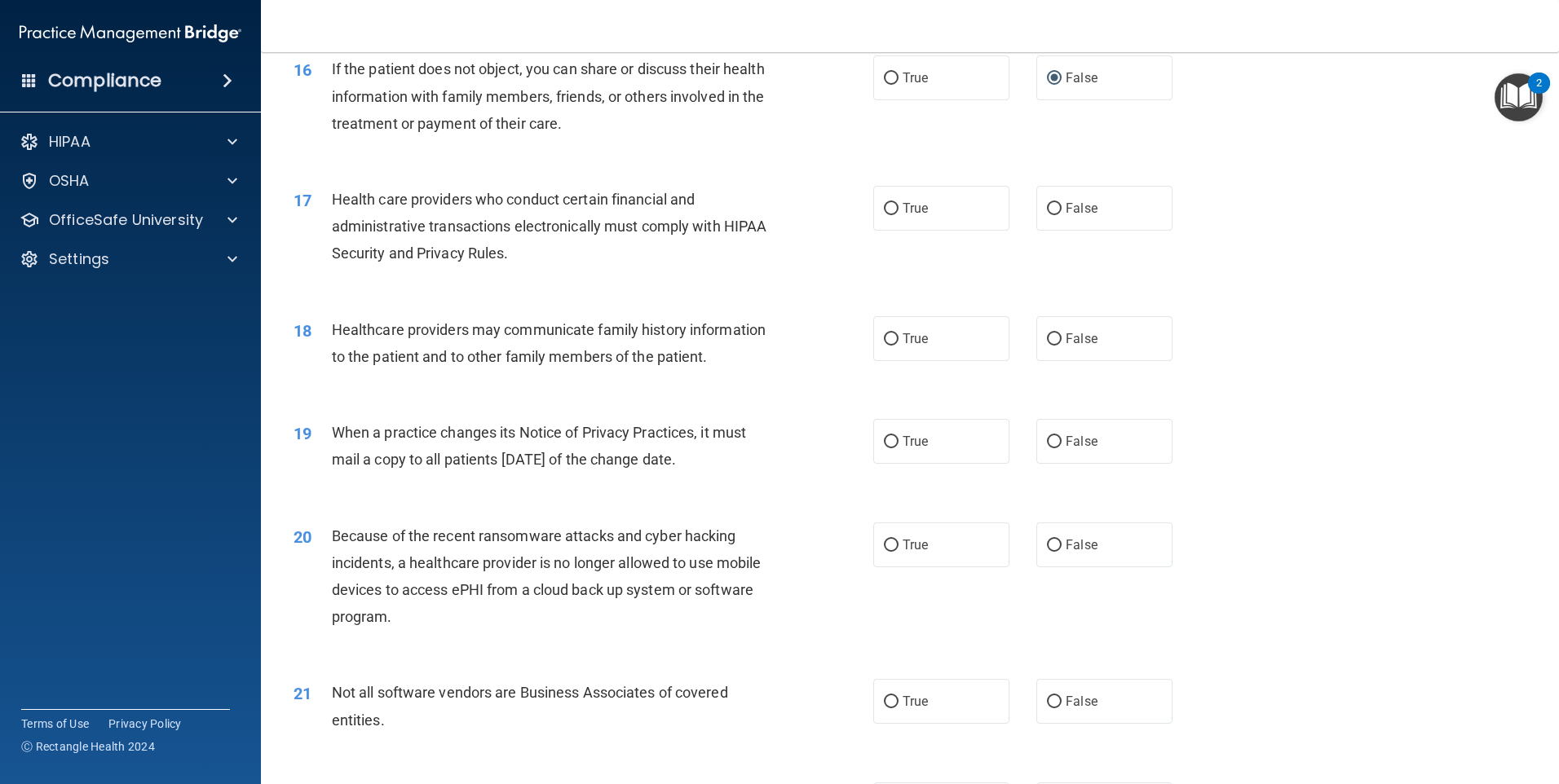
scroll to position [1957, 0]
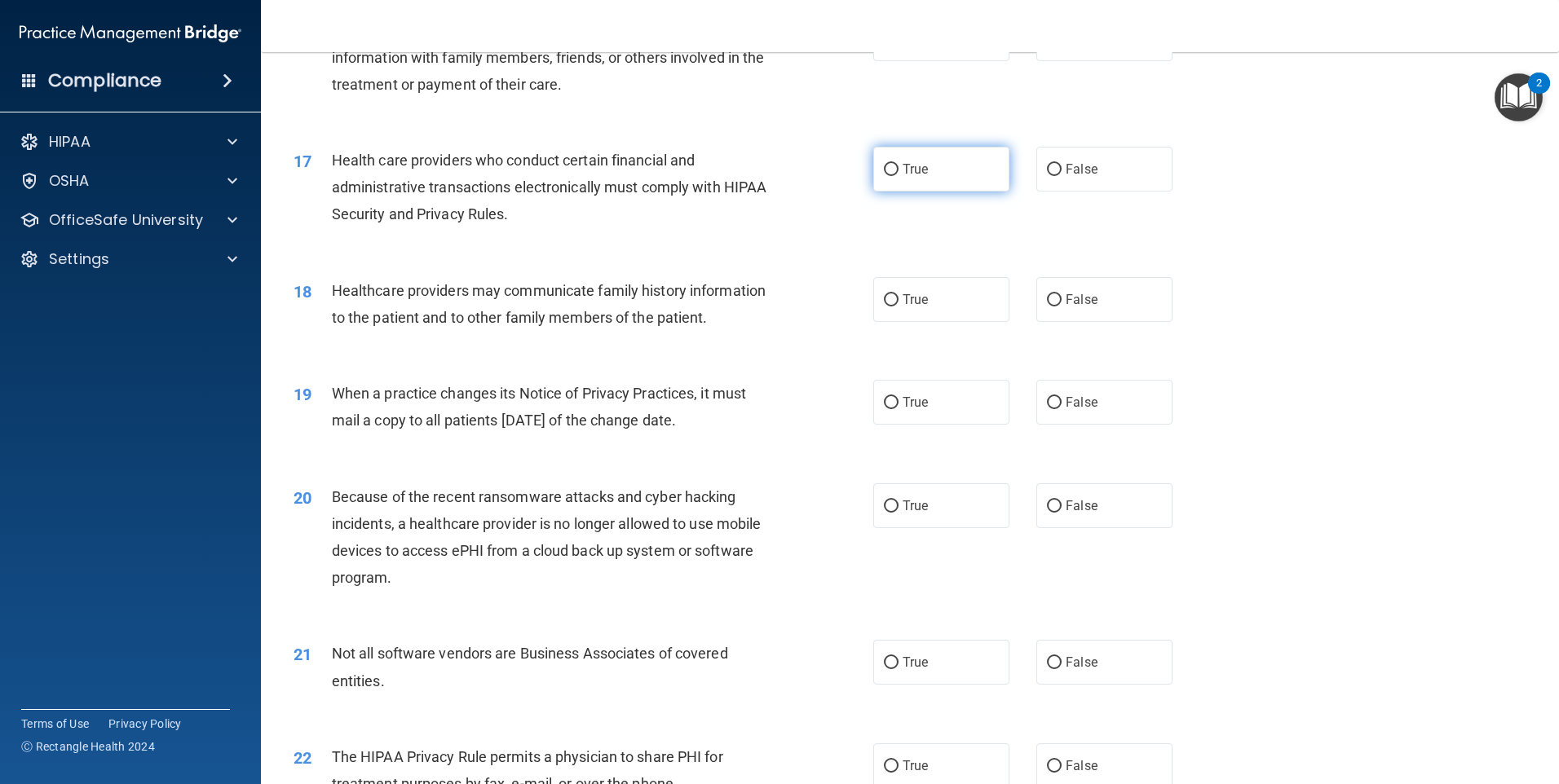
click at [903, 177] on label "True" at bounding box center [941, 170] width 136 height 45
click at [899, 176] on input "True" at bounding box center [891, 170] width 15 height 13
radio input "true"
click at [1083, 308] on label "False" at bounding box center [1104, 300] width 136 height 45
click at [1062, 307] on input "False" at bounding box center [1054, 300] width 15 height 13
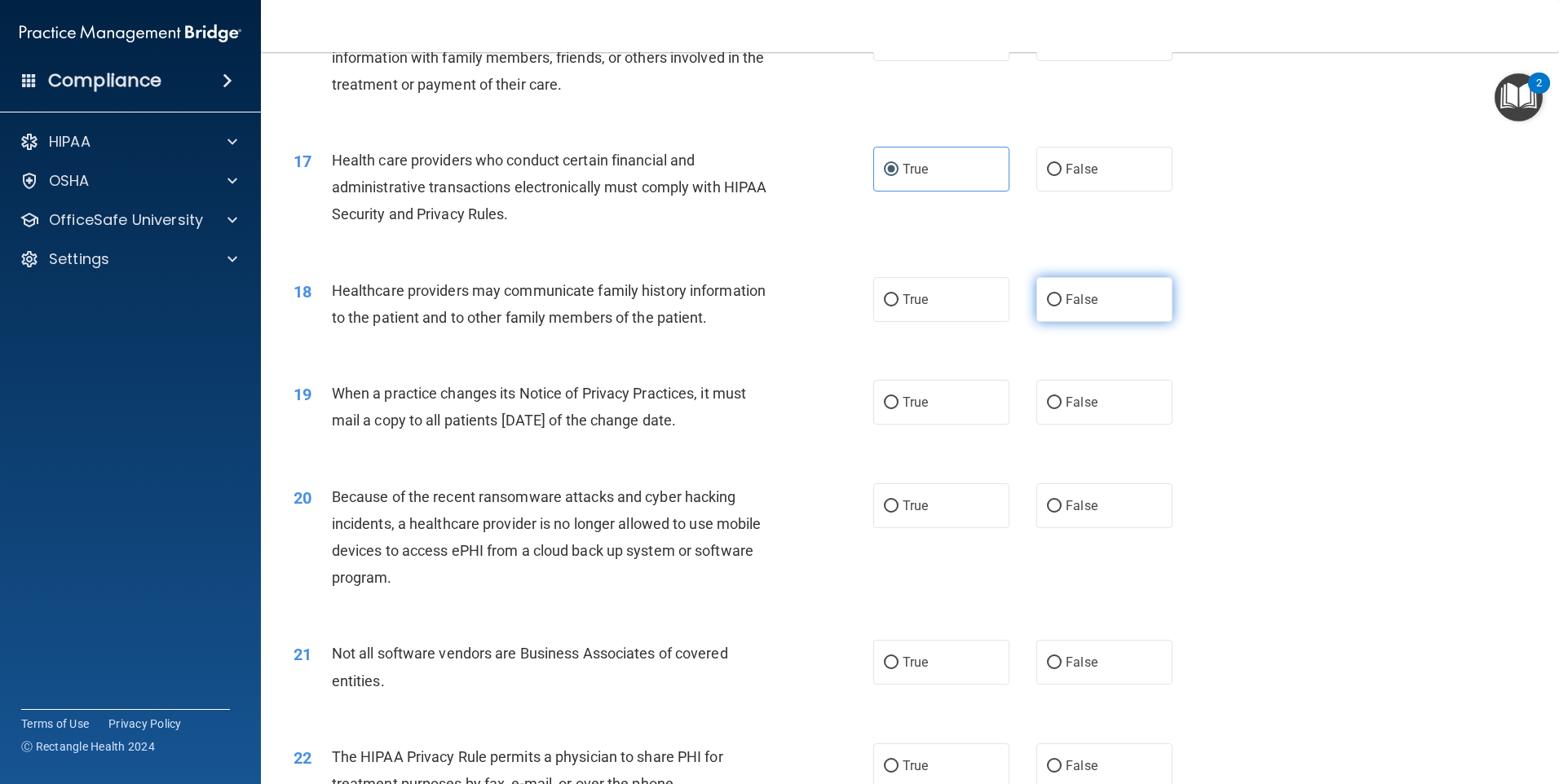
radio input "true"
click at [904, 407] on span "True" at bounding box center [915, 402] width 25 height 16
click at [899, 407] on input "True" at bounding box center [891, 403] width 15 height 13
radio input "true"
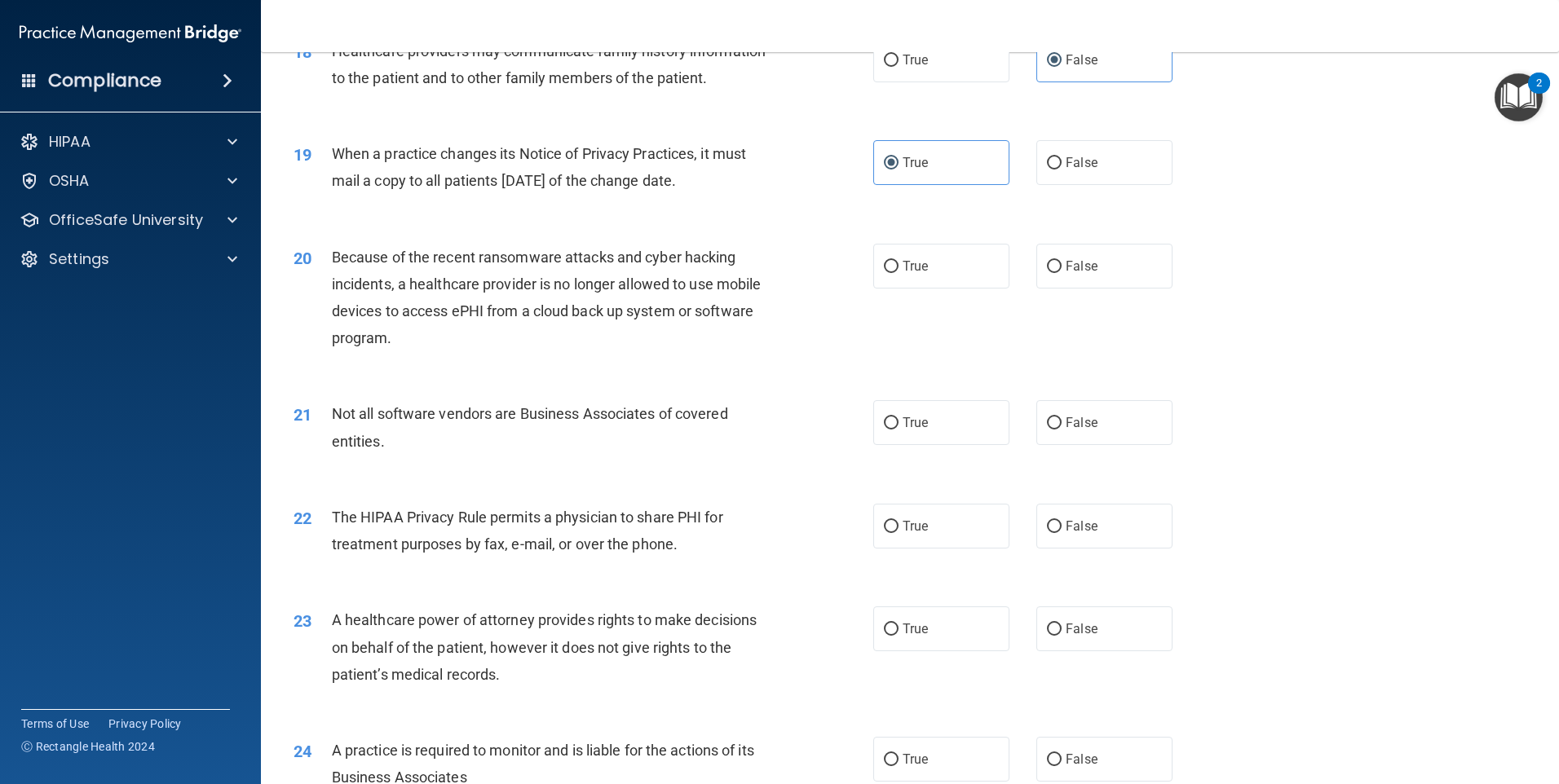
scroll to position [2201, 0]
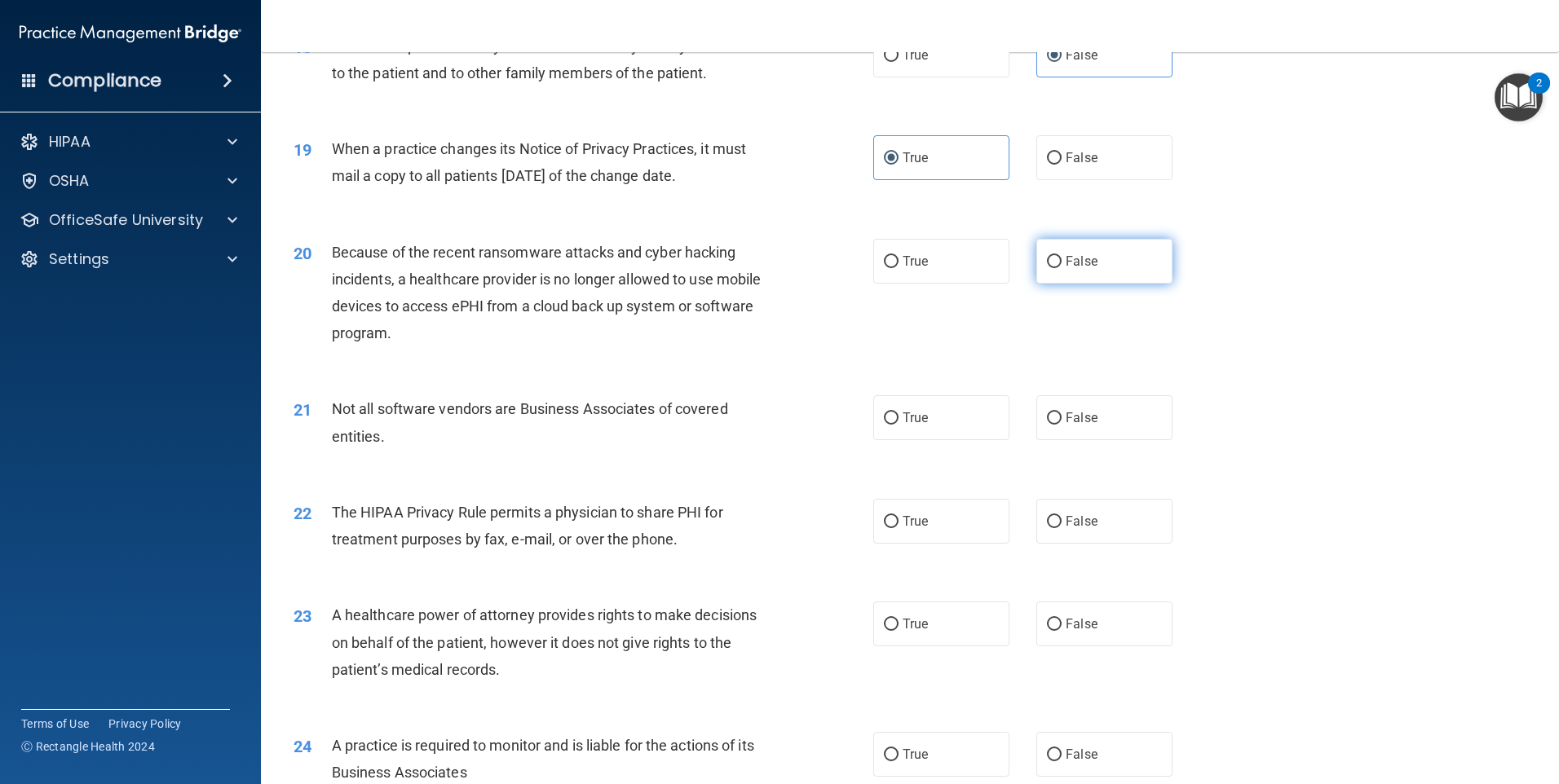
click at [1057, 261] on label "False" at bounding box center [1104, 262] width 136 height 45
click at [1057, 261] on input "False" at bounding box center [1054, 262] width 15 height 13
radio input "true"
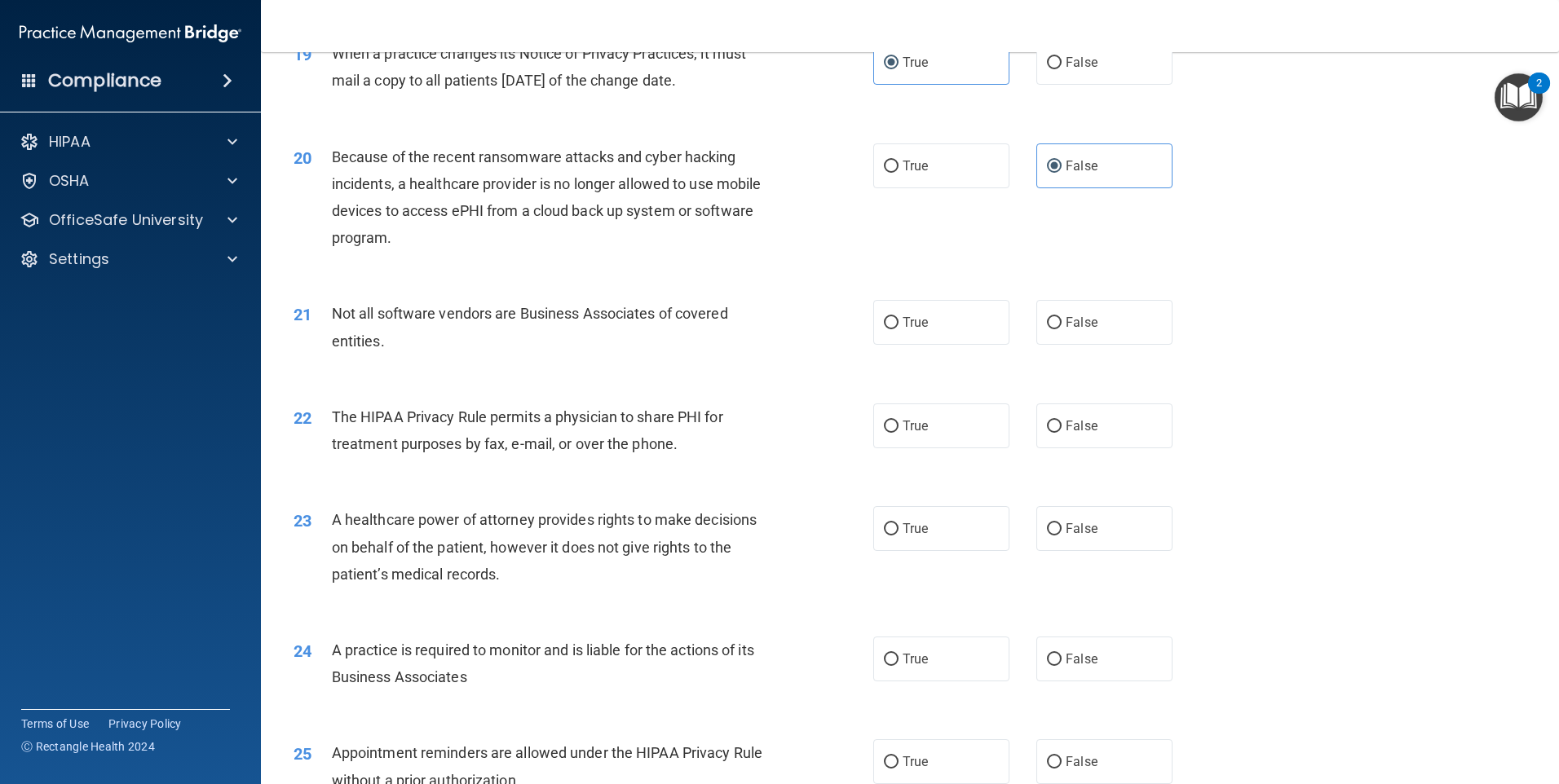
scroll to position [2364, 0]
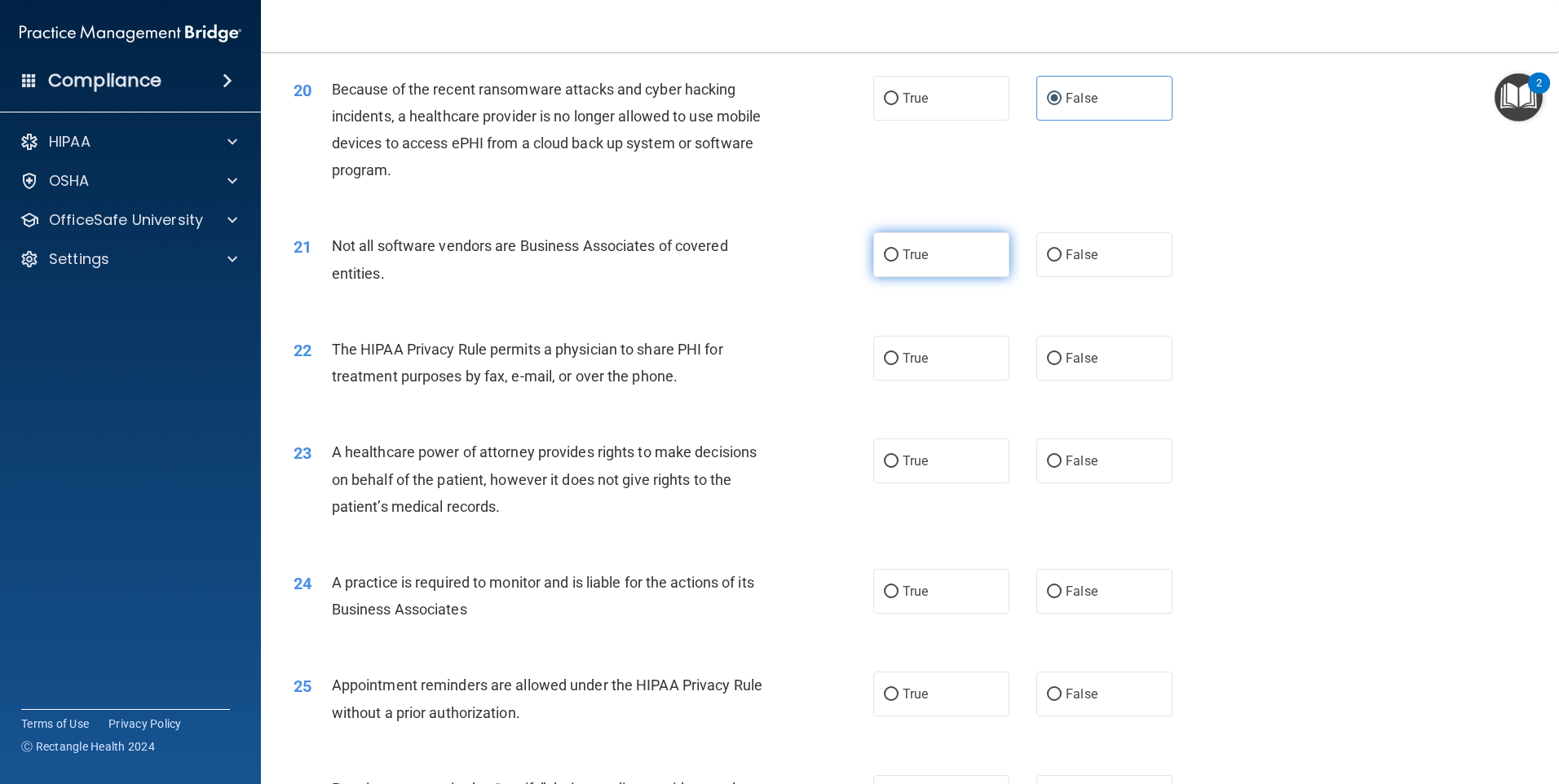
click at [911, 259] on span "True" at bounding box center [915, 255] width 25 height 16
click at [899, 259] on input "True" at bounding box center [891, 255] width 15 height 13
radio input "true"
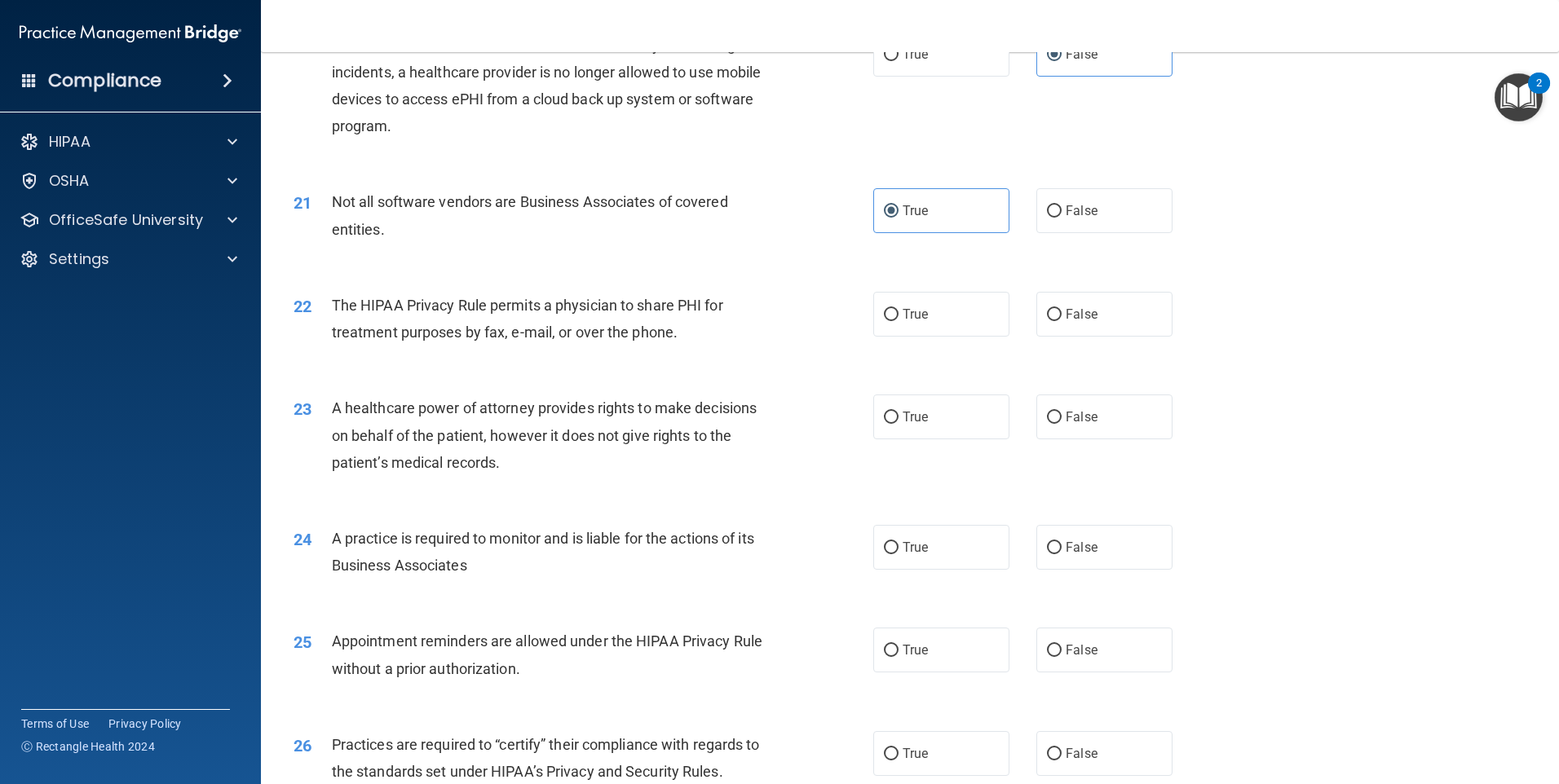
scroll to position [2446, 0]
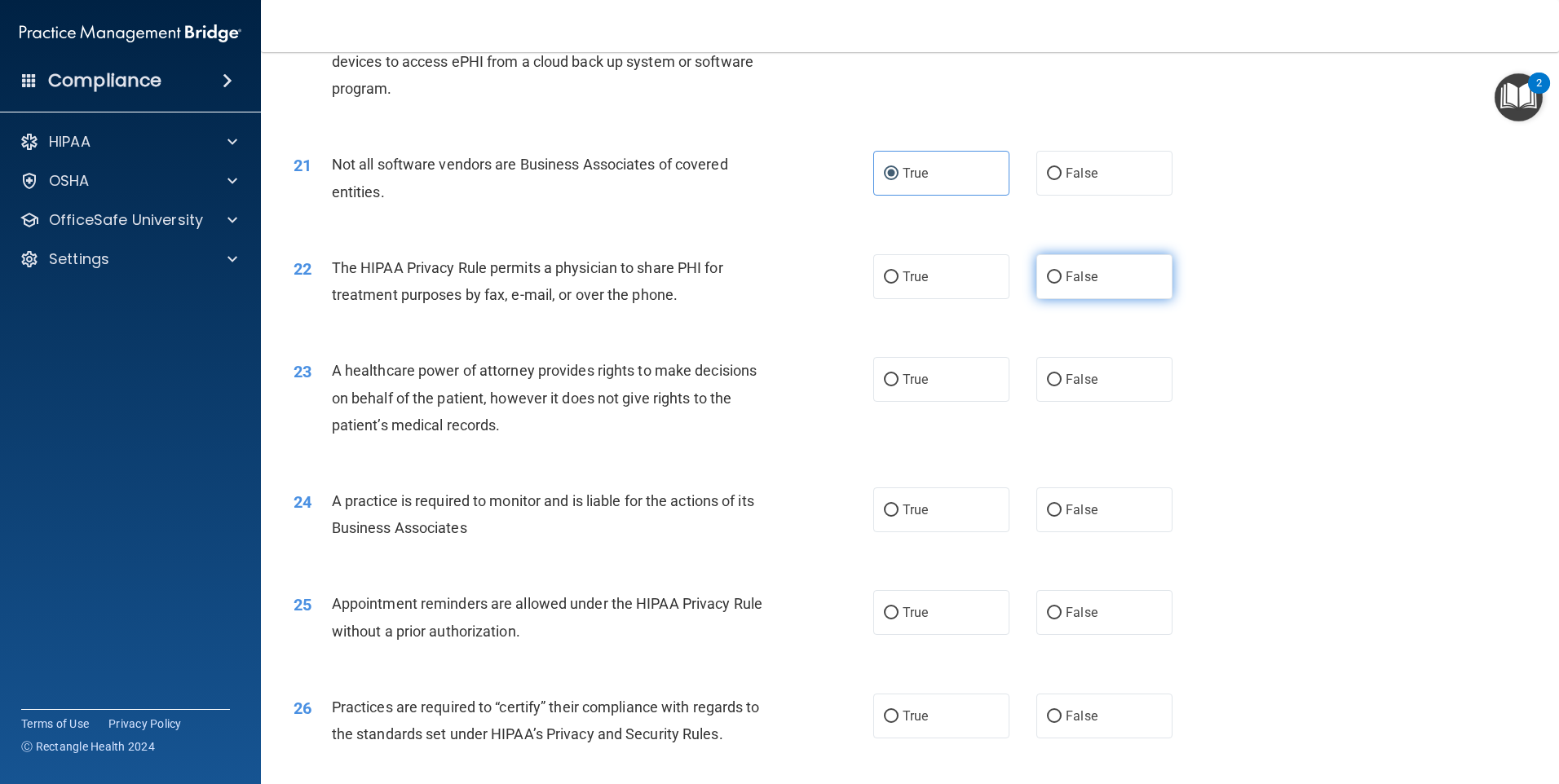
click at [1049, 288] on label "False" at bounding box center [1104, 277] width 136 height 45
click at [1049, 283] on input "False" at bounding box center [1054, 277] width 15 height 13
radio input "true"
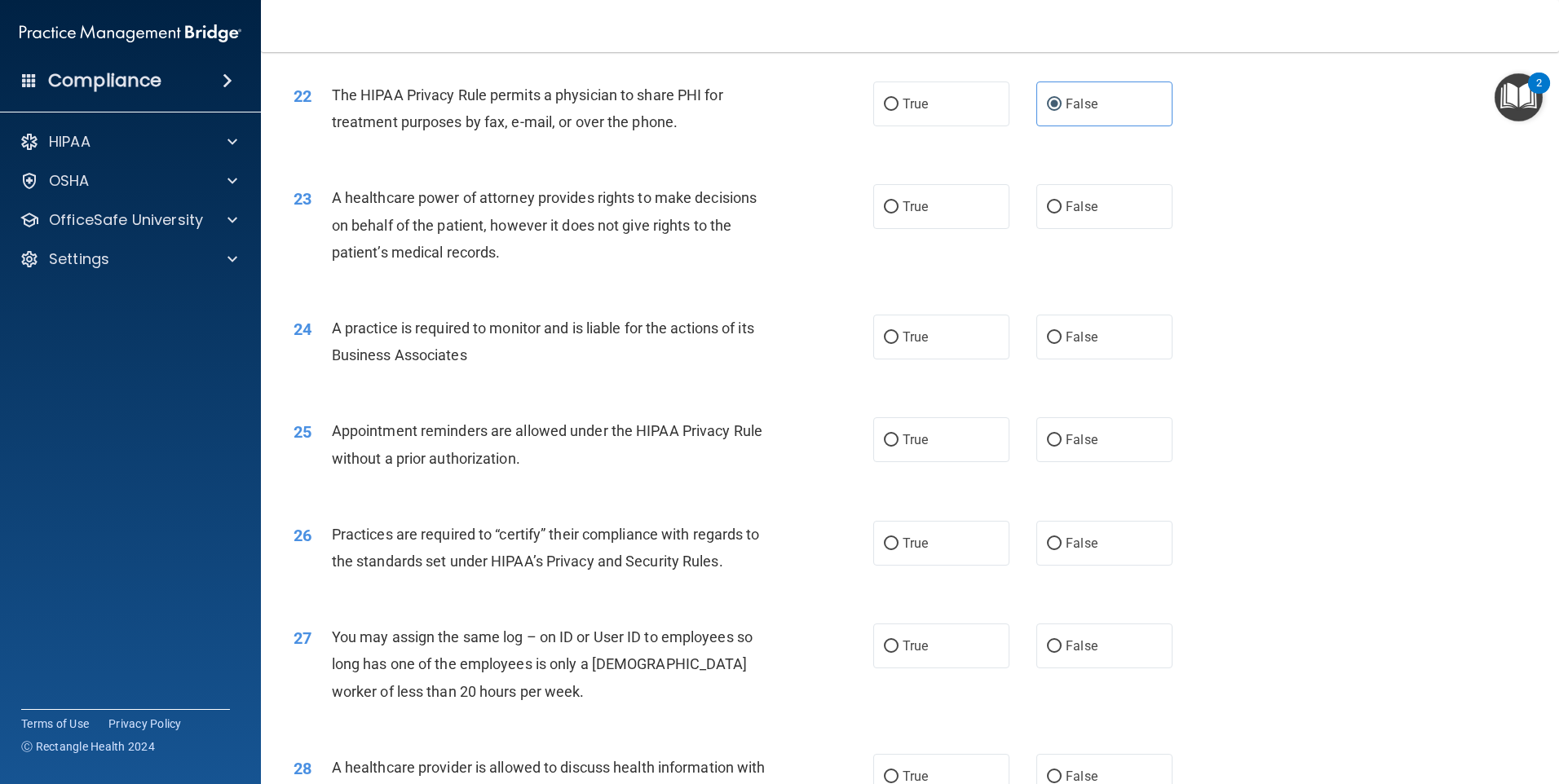
scroll to position [2603, 0]
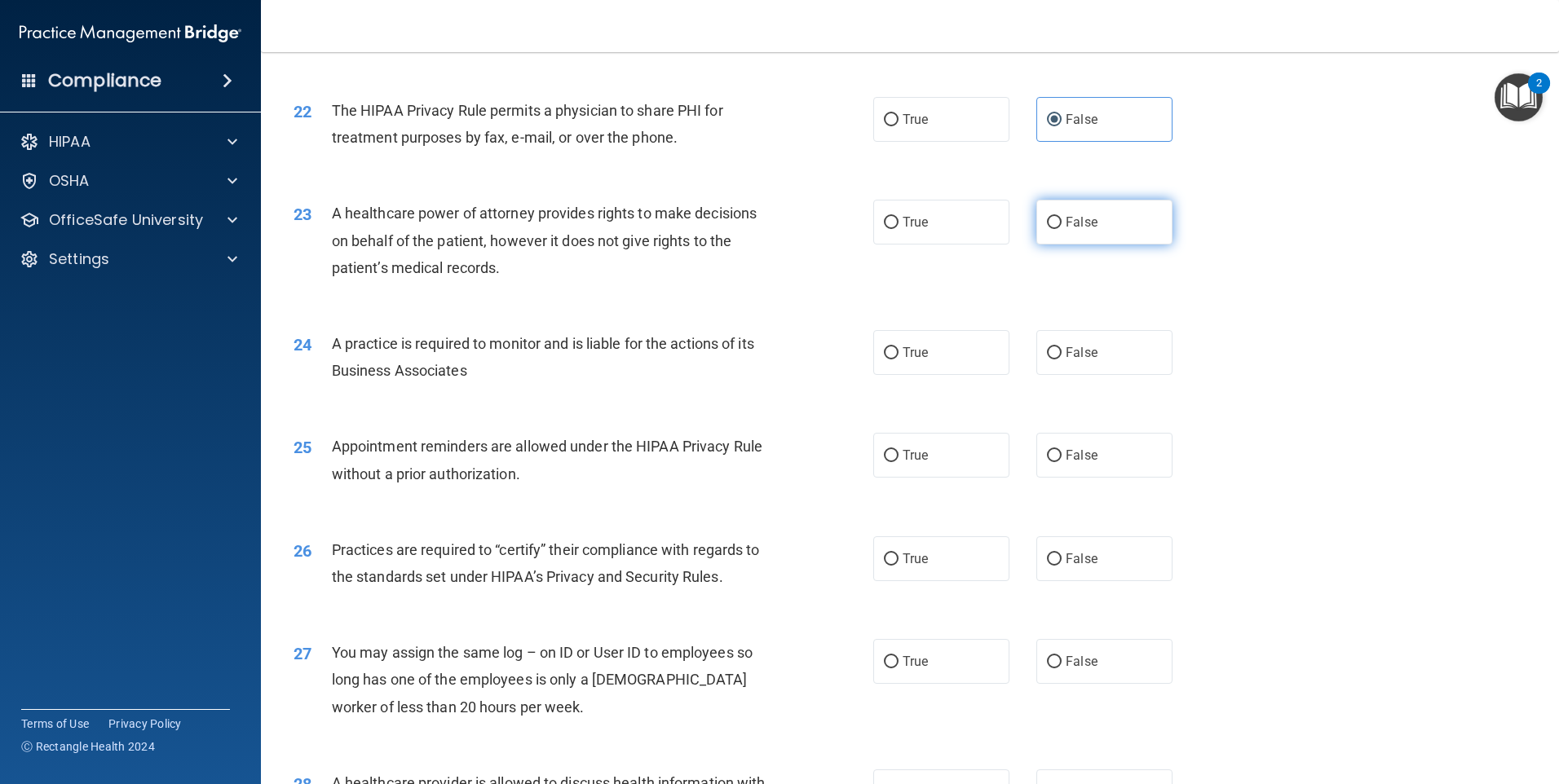
click at [1073, 227] on span "False" at bounding box center [1082, 222] width 32 height 16
click at [1062, 227] on input "False" at bounding box center [1054, 222] width 15 height 13
radio input "true"
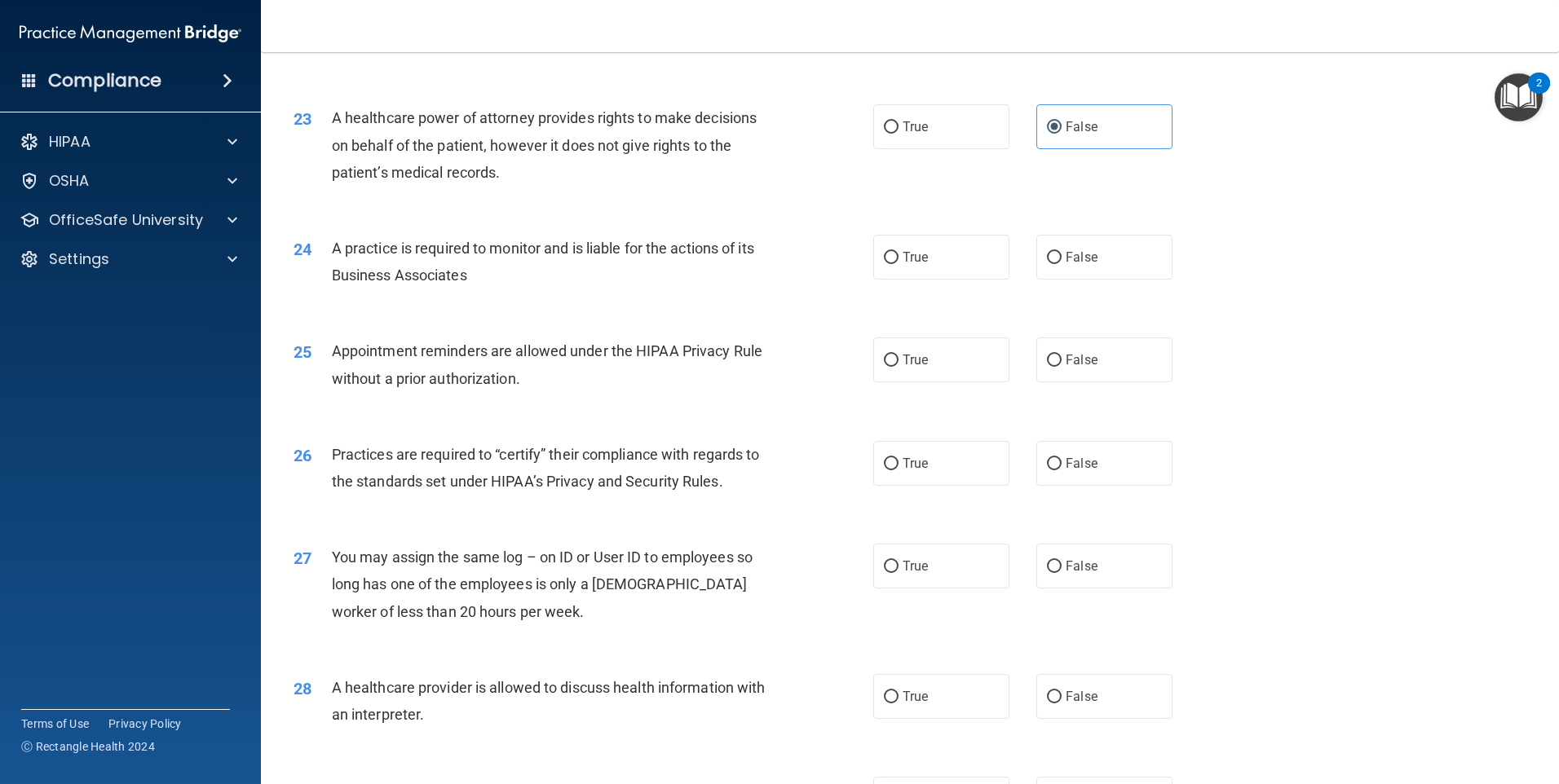
scroll to position [2685, 0]
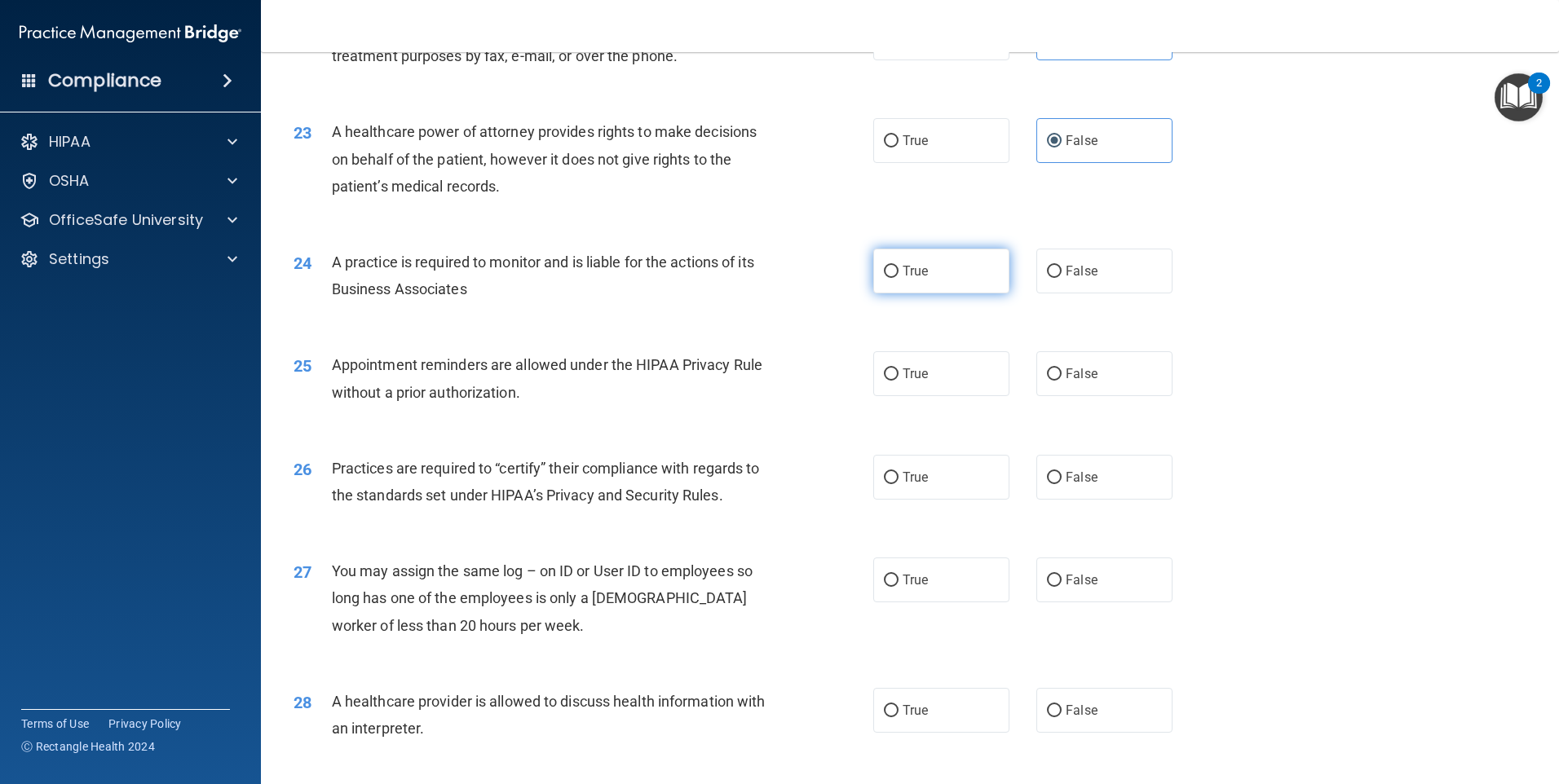
click at [929, 267] on label "True" at bounding box center [941, 271] width 136 height 45
click at [899, 267] on input "True" at bounding box center [891, 272] width 15 height 13
radio input "true"
drag, startPoint x: 850, startPoint y: 373, endPoint x: 880, endPoint y: 374, distance: 30.0
click at [853, 373] on div "25 Appointment reminders are allowed under the HIPAA Privacy Rule without a pri…" at bounding box center [583, 382] width 629 height 62
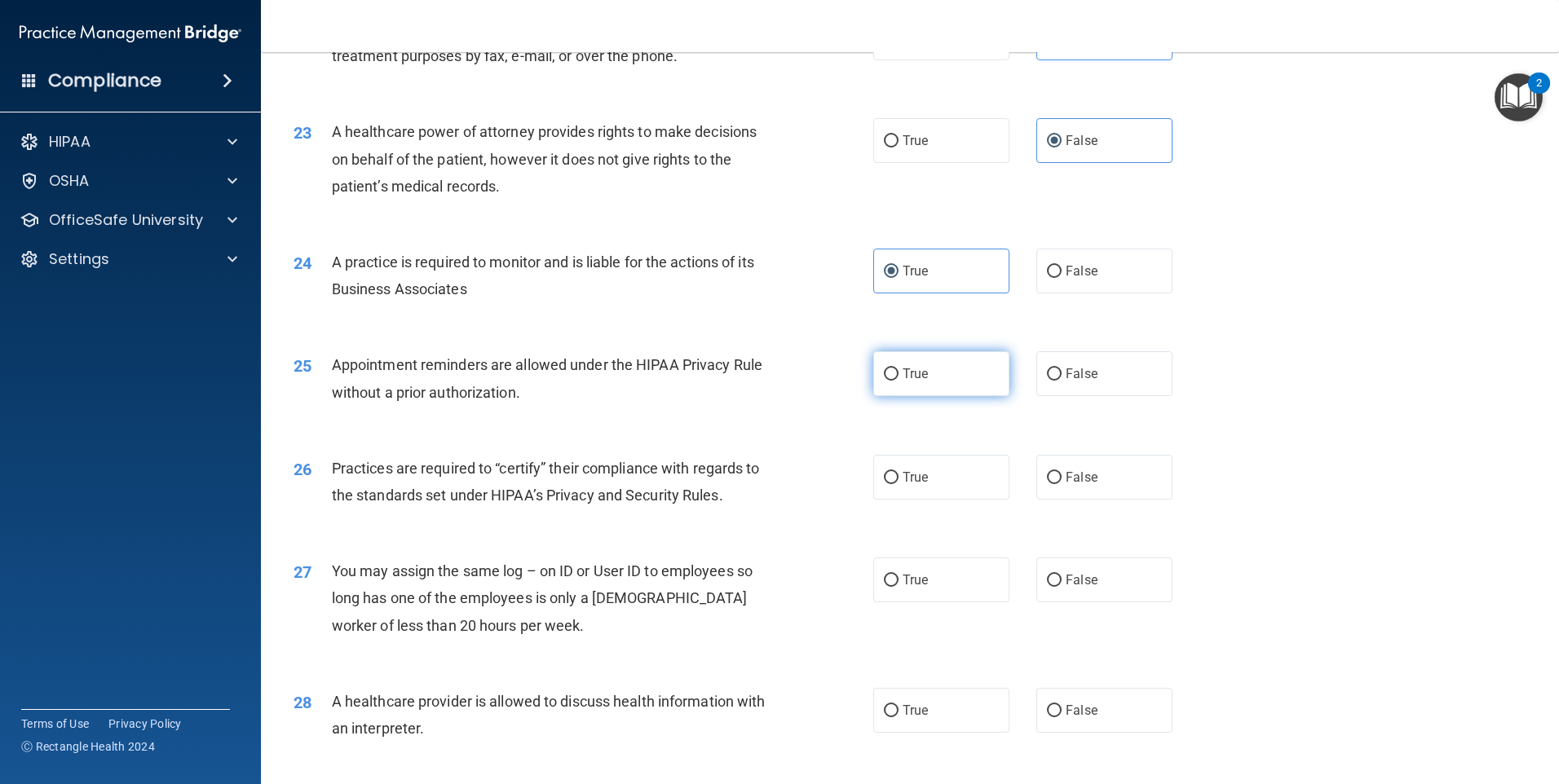
click at [895, 376] on label "True" at bounding box center [941, 374] width 136 height 45
click at [895, 376] on input "True" at bounding box center [891, 374] width 15 height 13
radio input "true"
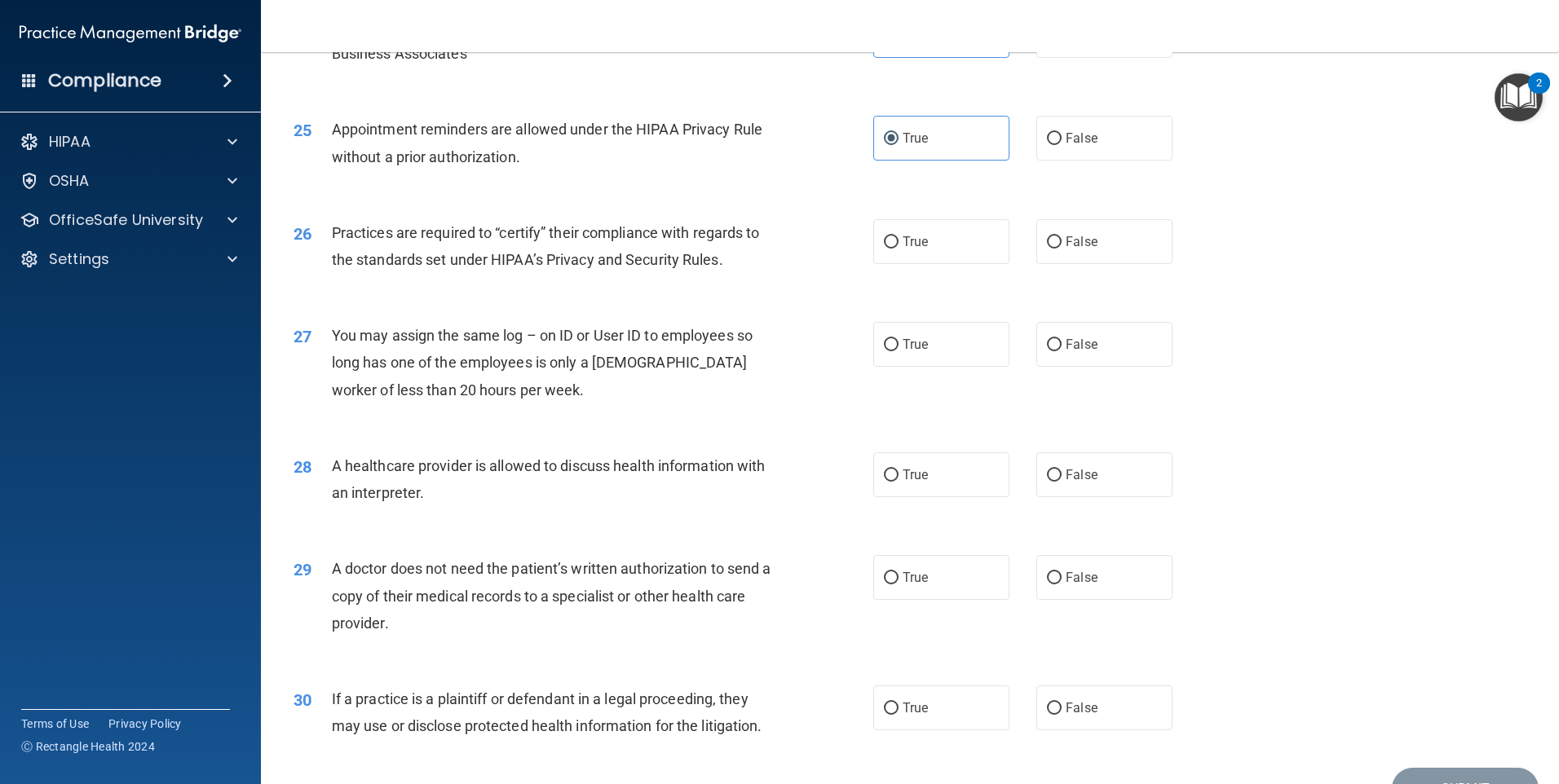
scroll to position [2929, 0]
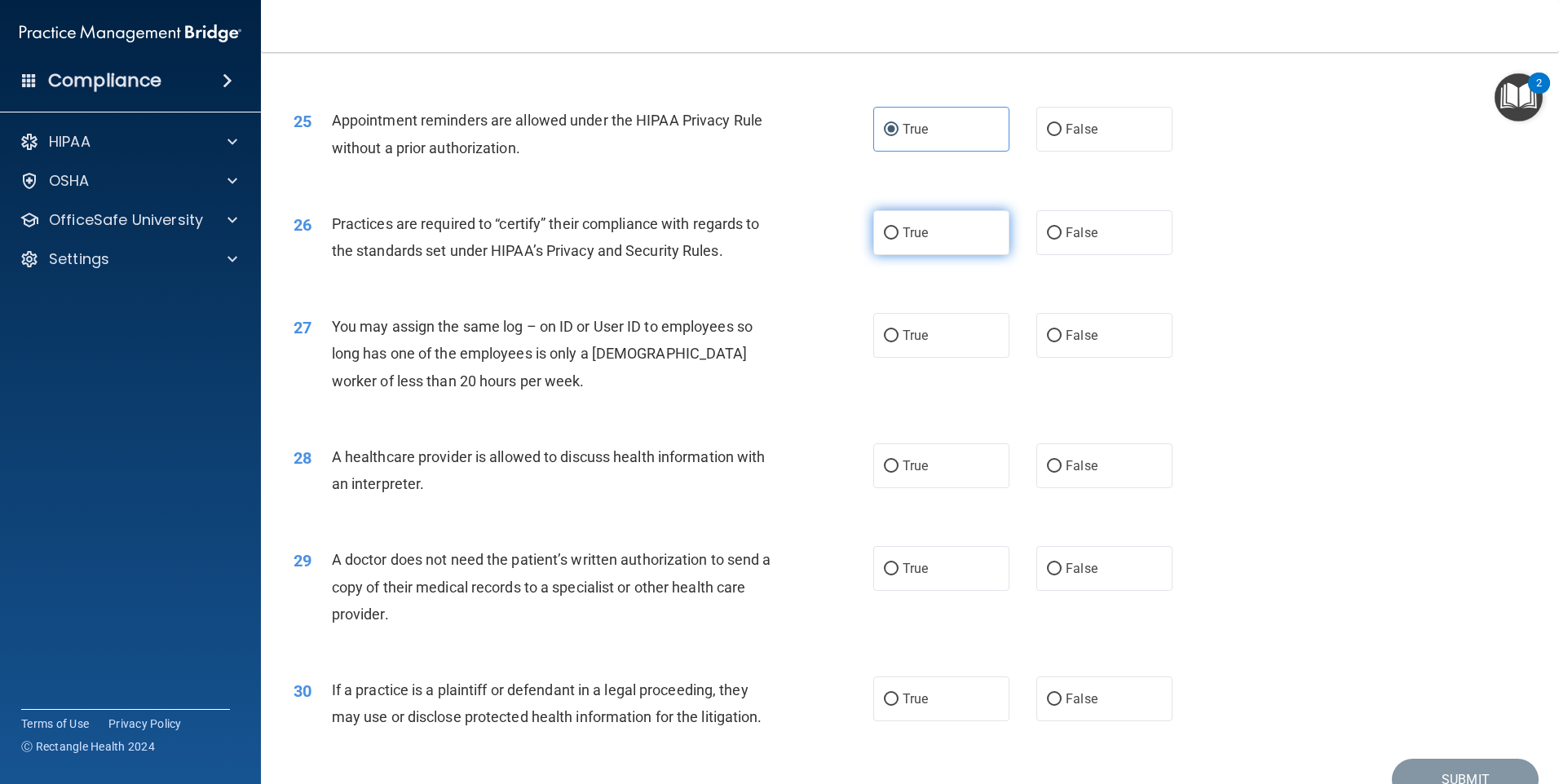
click at [888, 233] on input "True" at bounding box center [891, 233] width 15 height 13
radio input "true"
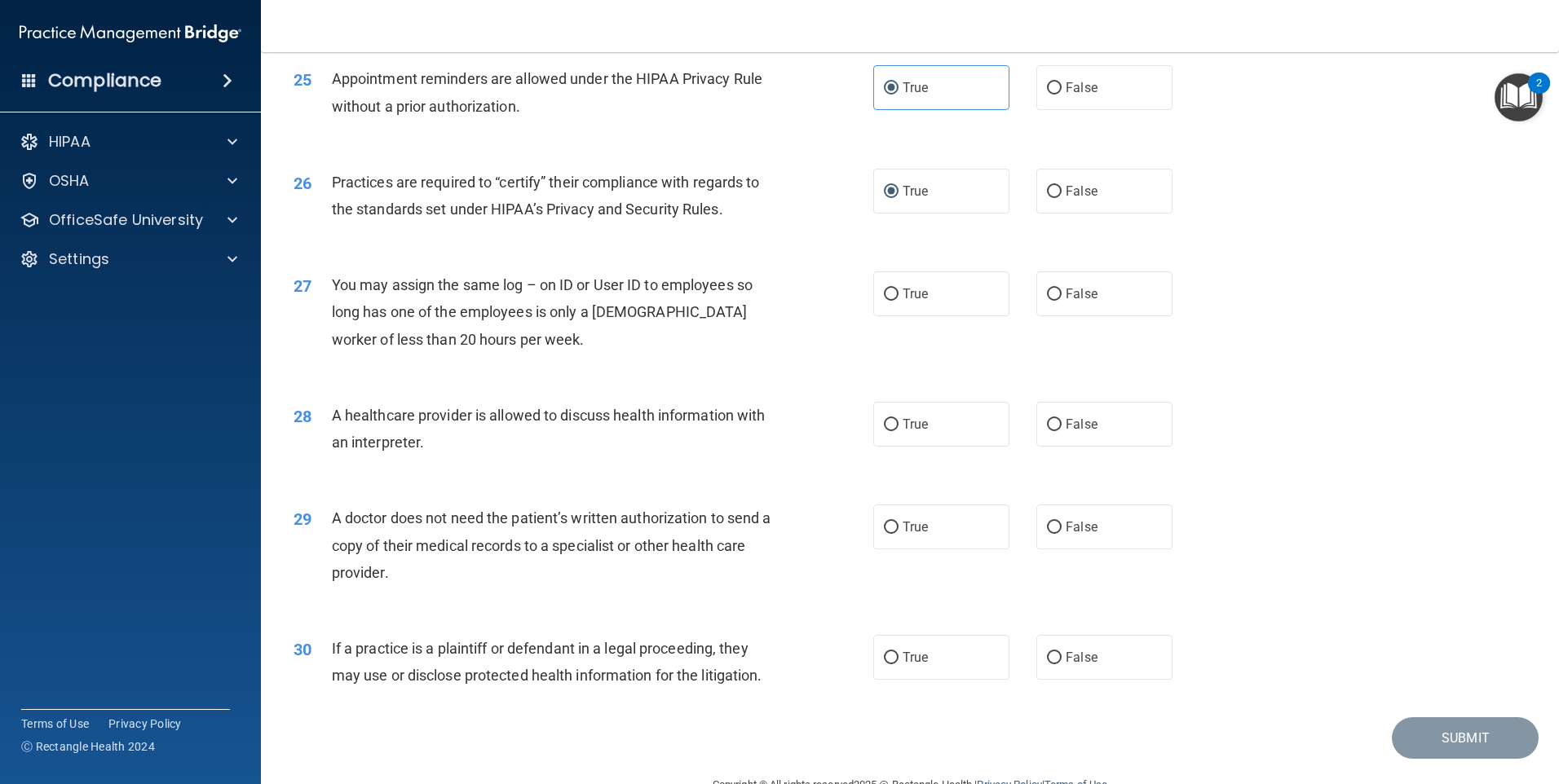
scroll to position [3011, 0]
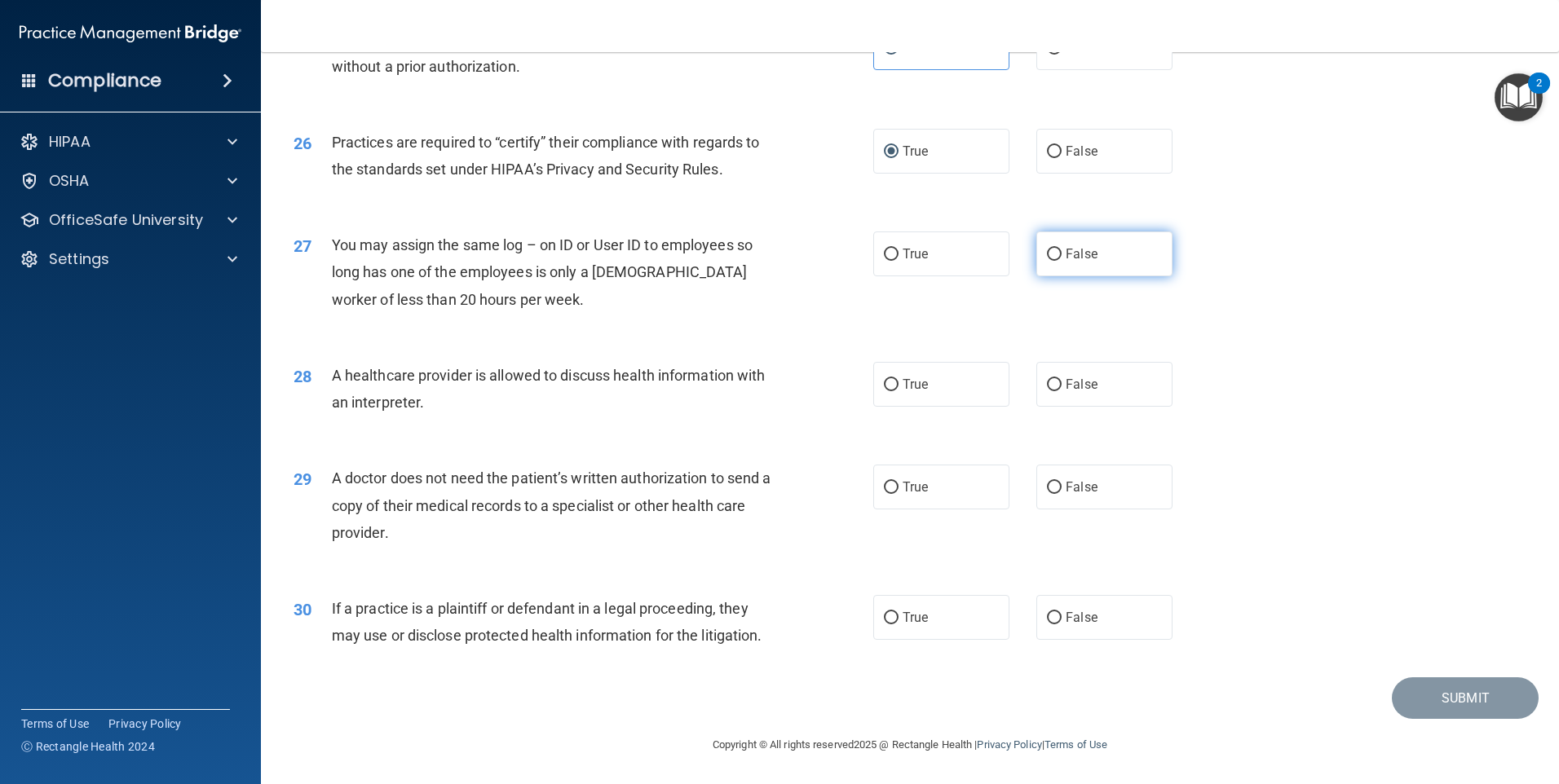
drag, startPoint x: 1024, startPoint y: 255, endPoint x: 1040, endPoint y: 254, distance: 16.0
click at [1040, 254] on div "True False" at bounding box center [1037, 254] width 327 height 45
drag, startPoint x: 1040, startPoint y: 254, endPoint x: 1051, endPoint y: 257, distance: 11.4
click at [1051, 257] on input "False" at bounding box center [1054, 254] width 15 height 13
radio input "true"
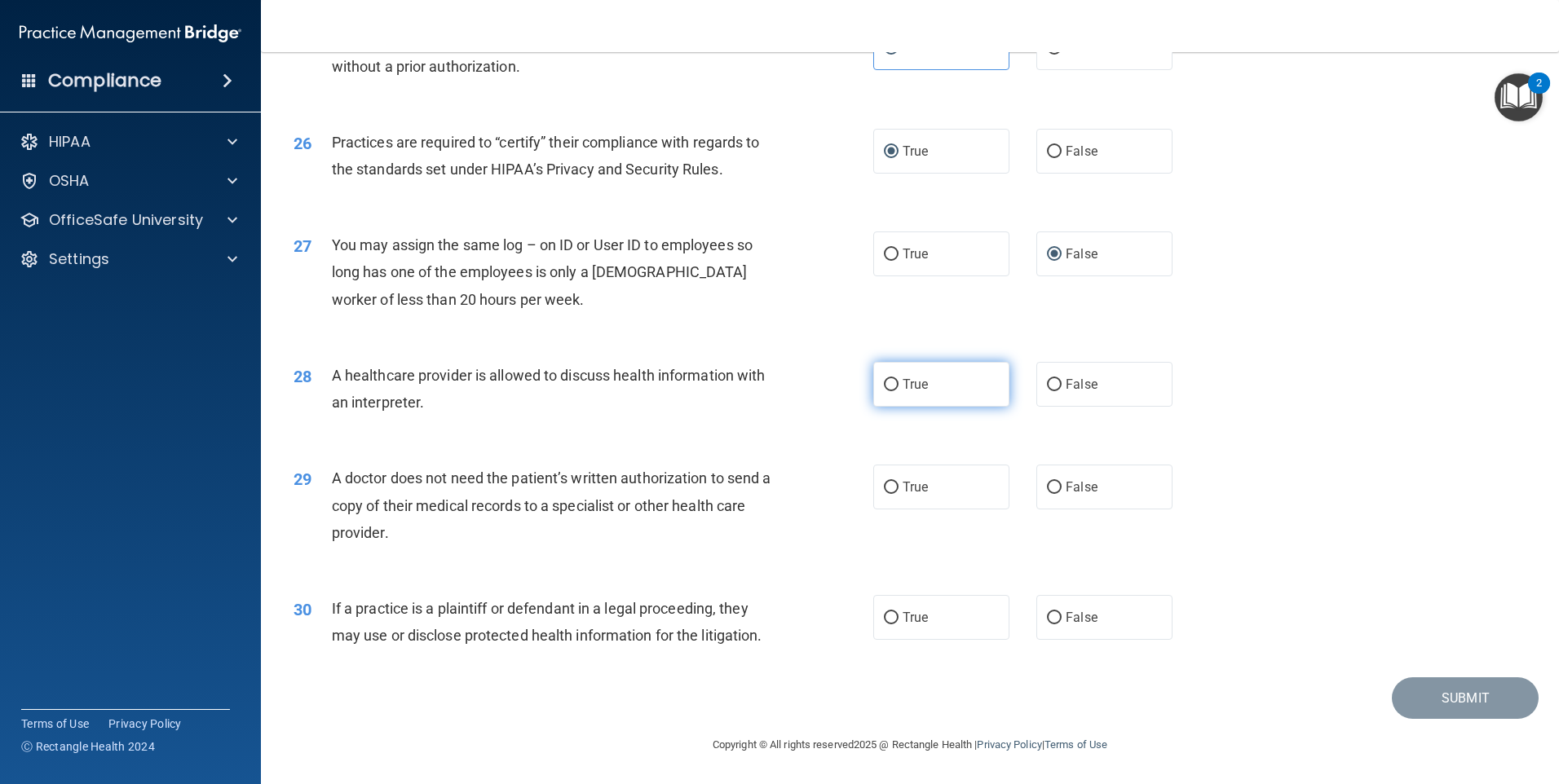
click at [905, 378] on span "True" at bounding box center [915, 384] width 25 height 16
click at [899, 379] on input "True" at bounding box center [891, 385] width 15 height 13
radio input "true"
click at [1049, 491] on input "False" at bounding box center [1054, 487] width 15 height 13
radio input "true"
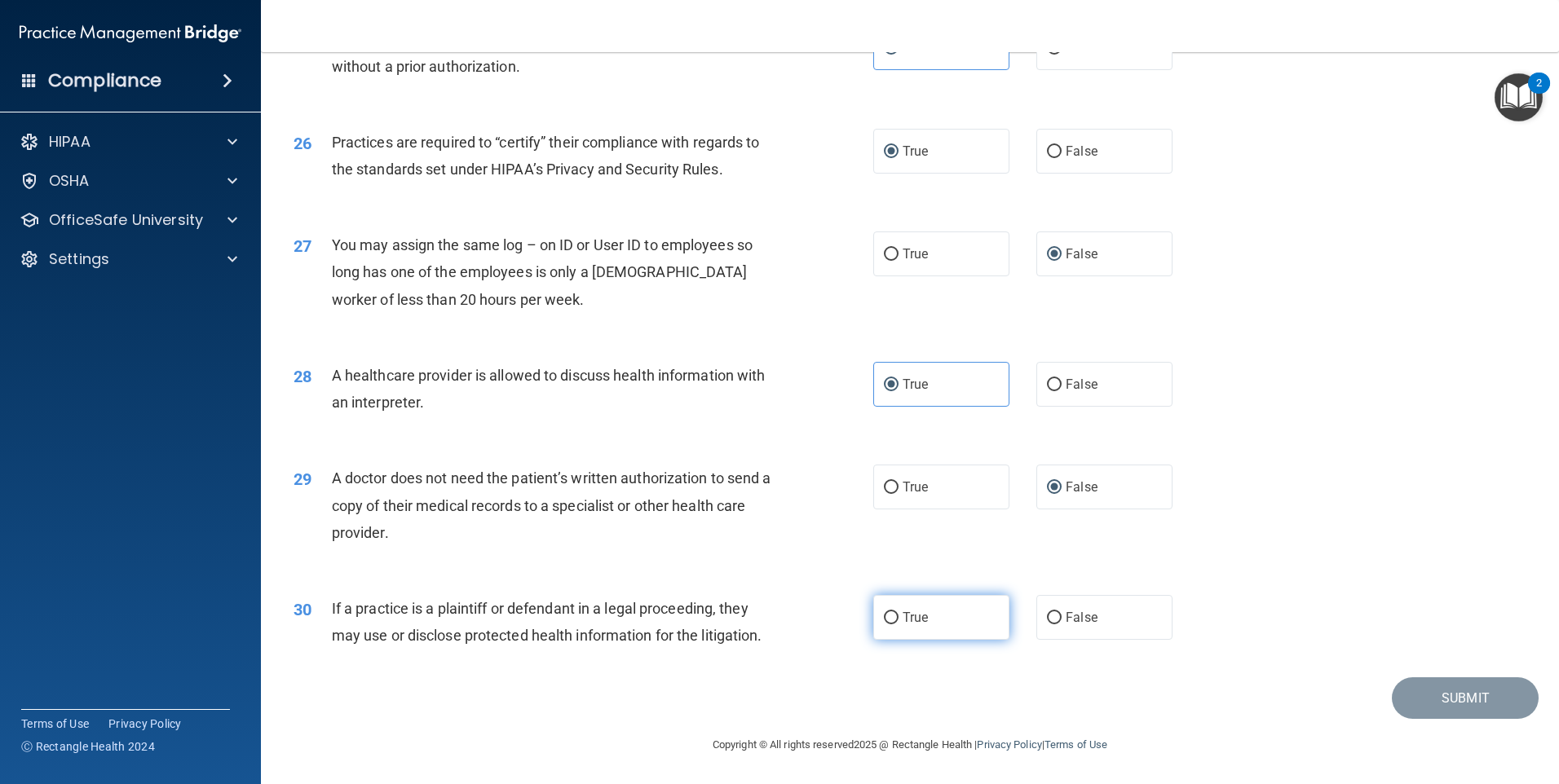
click at [912, 622] on span "True" at bounding box center [915, 618] width 25 height 16
click at [899, 622] on input "True" at bounding box center [891, 618] width 15 height 13
radio input "true"
click at [1404, 705] on button "Submit" at bounding box center [1465, 698] width 147 height 42
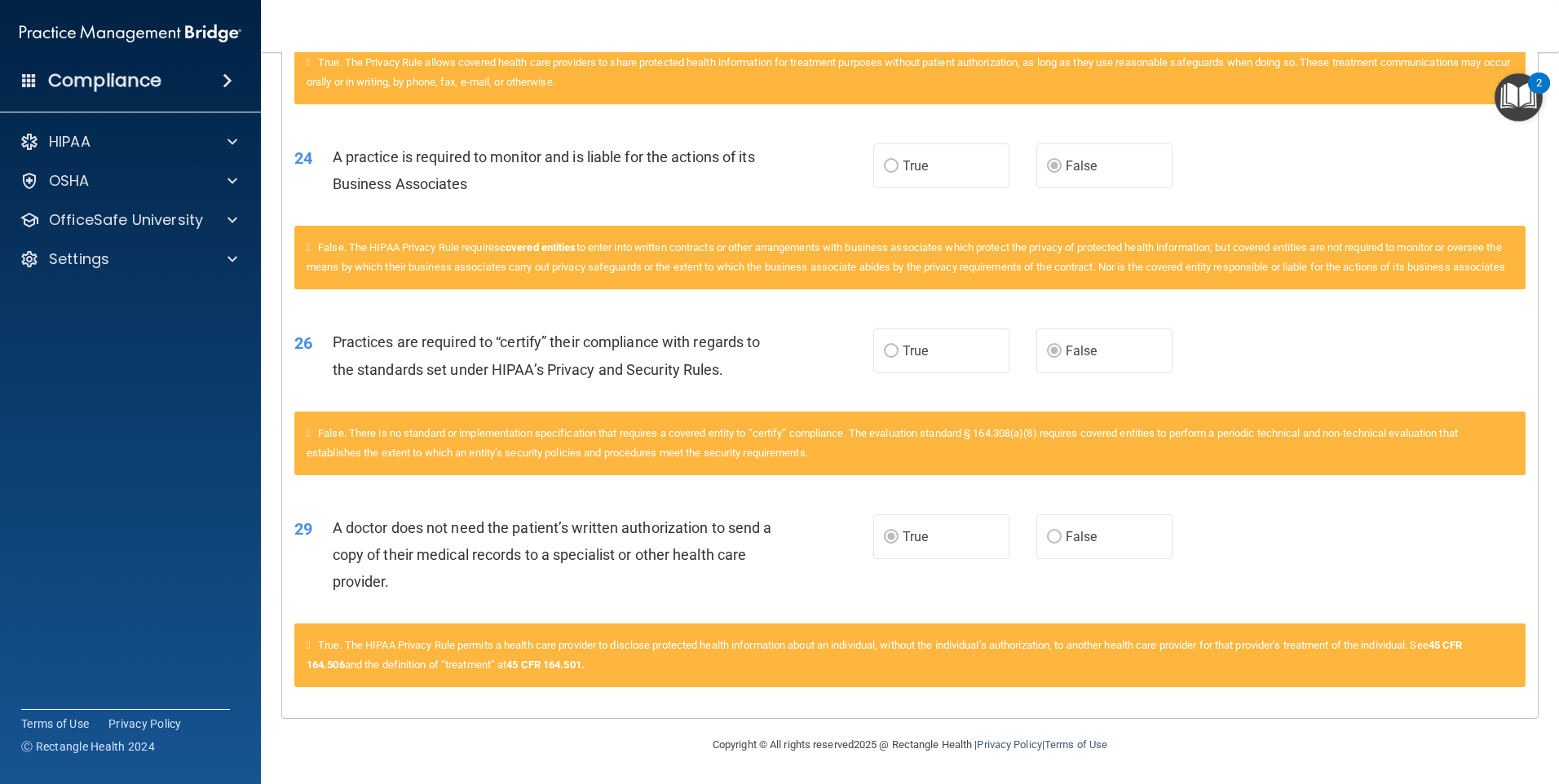
scroll to position [2570, 0]
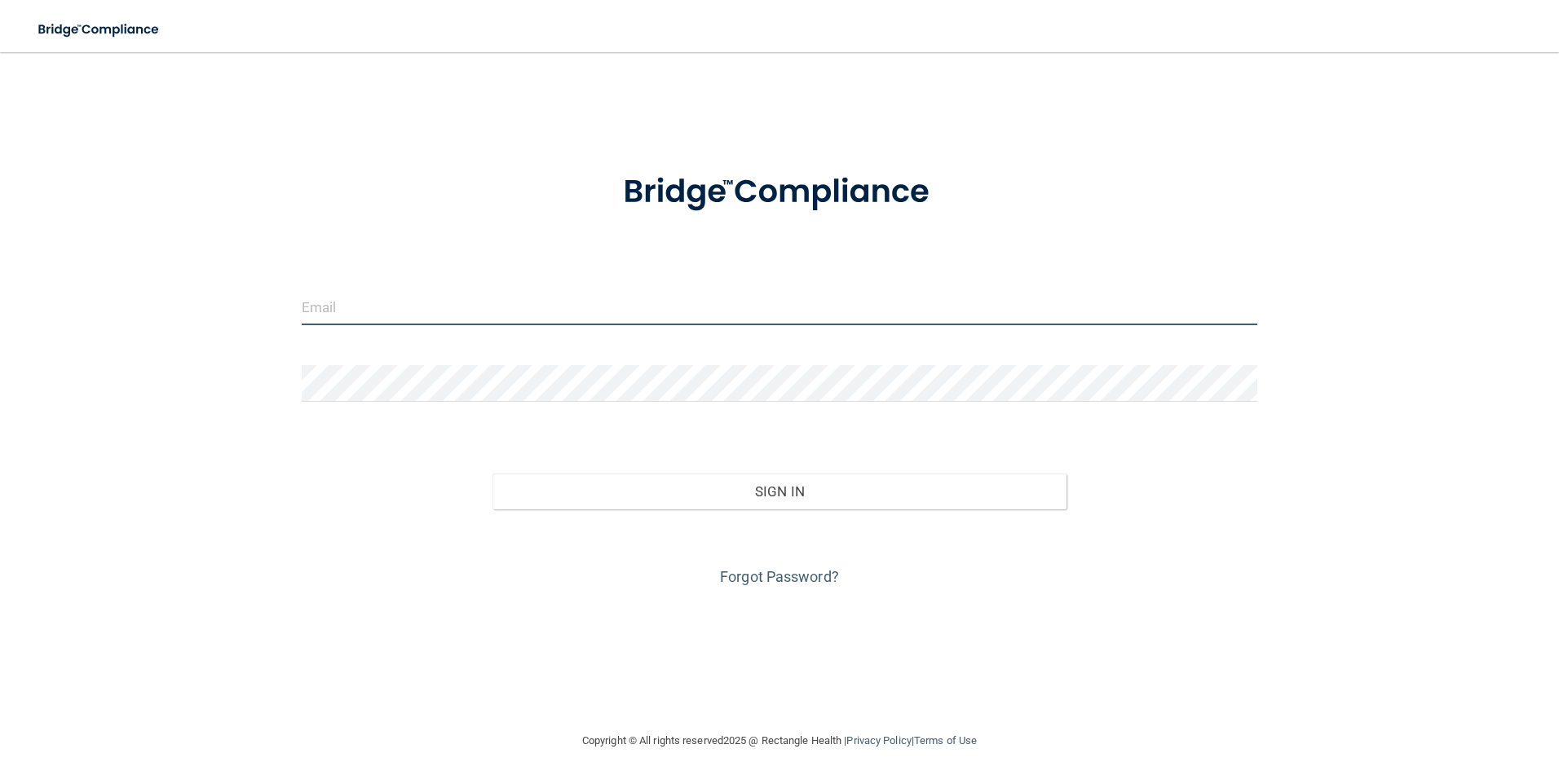
click at [388, 300] on input "email" at bounding box center [780, 307] width 956 height 37
type input "RYANRAMIREZPT@COMCAST.NET"
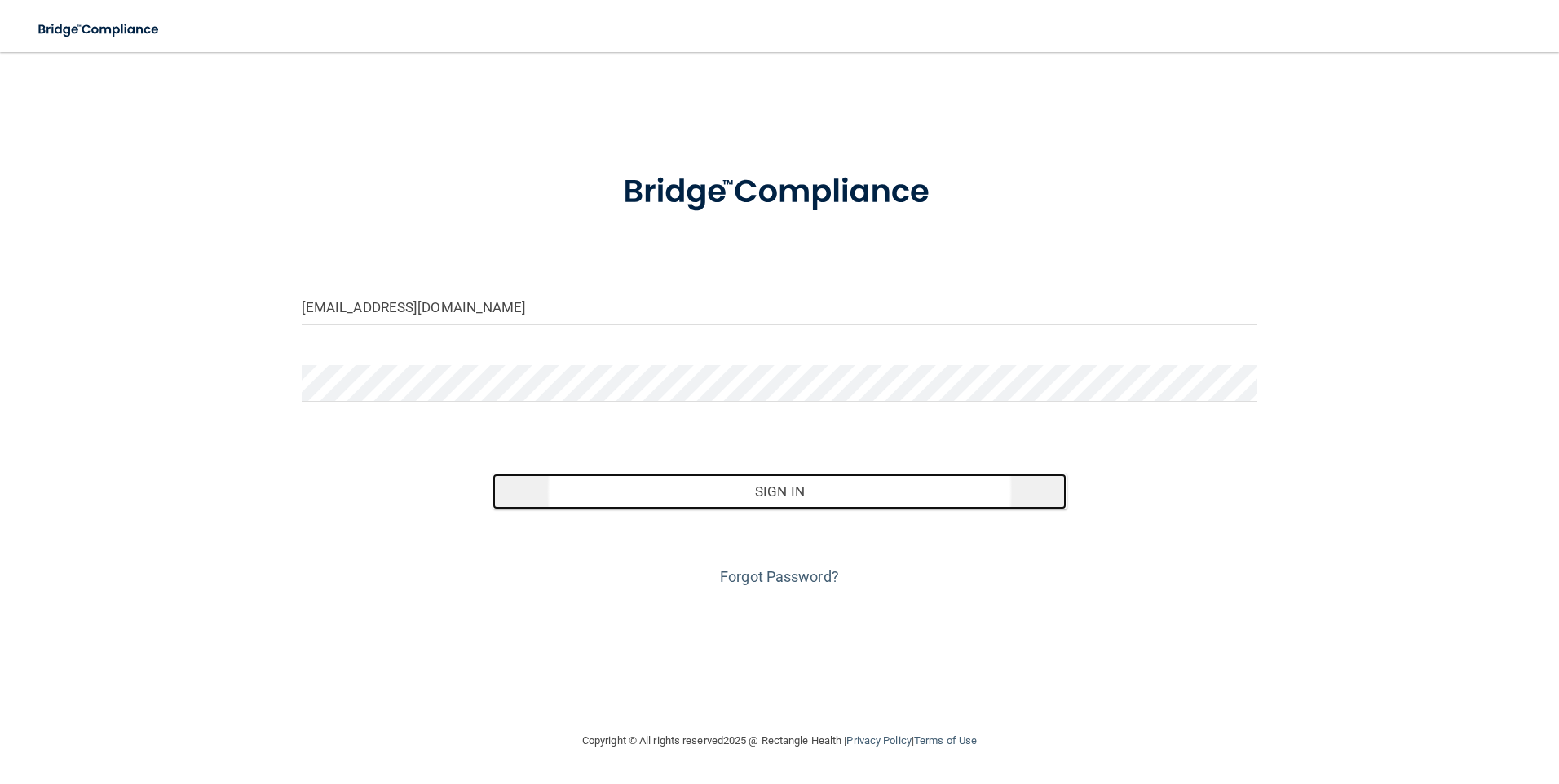
click at [840, 495] on button "Sign In" at bounding box center [779, 491] width 574 height 36
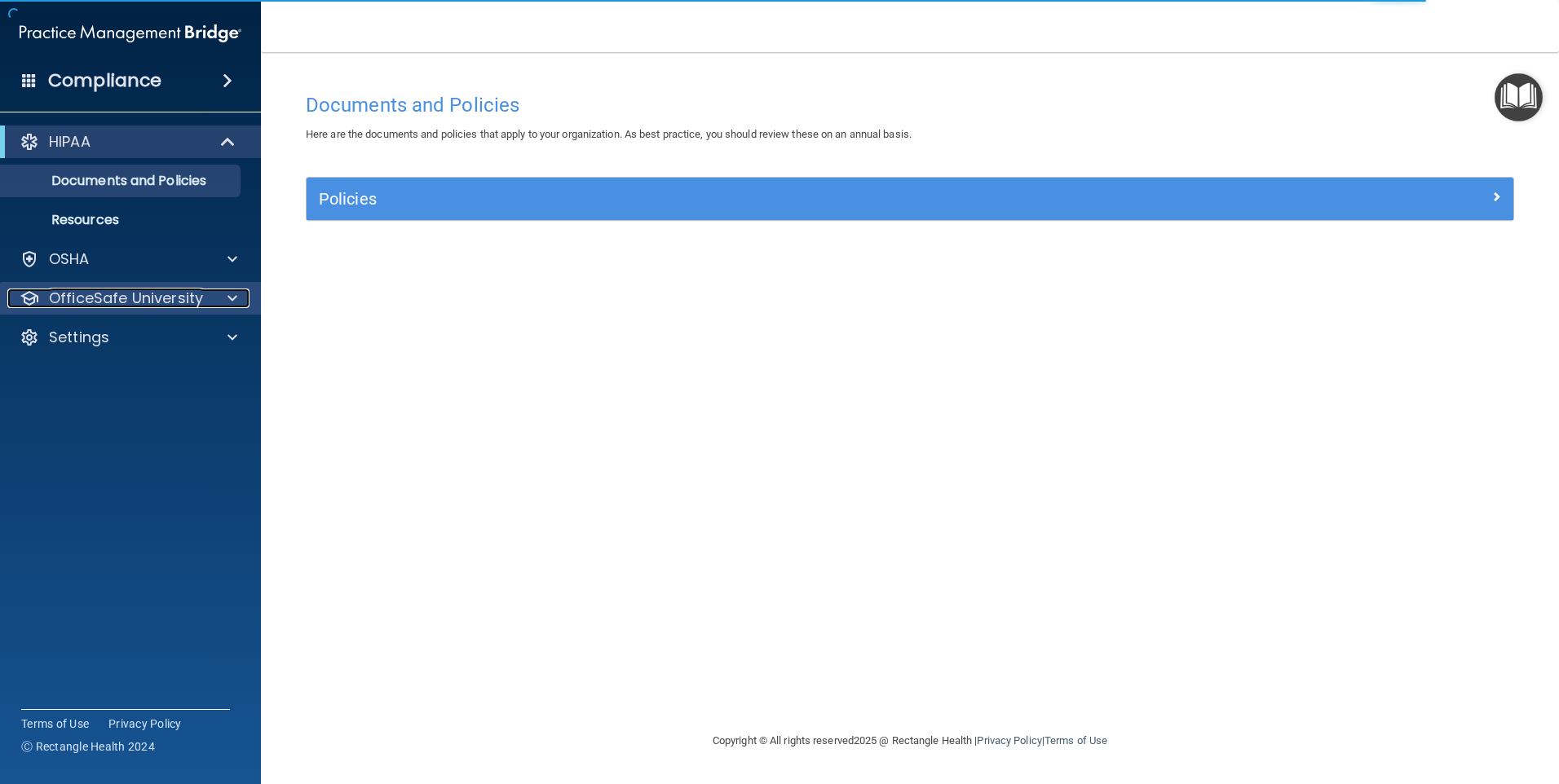
click at [134, 298] on p "OfficeSafe University" at bounding box center [126, 298] width 154 height 19
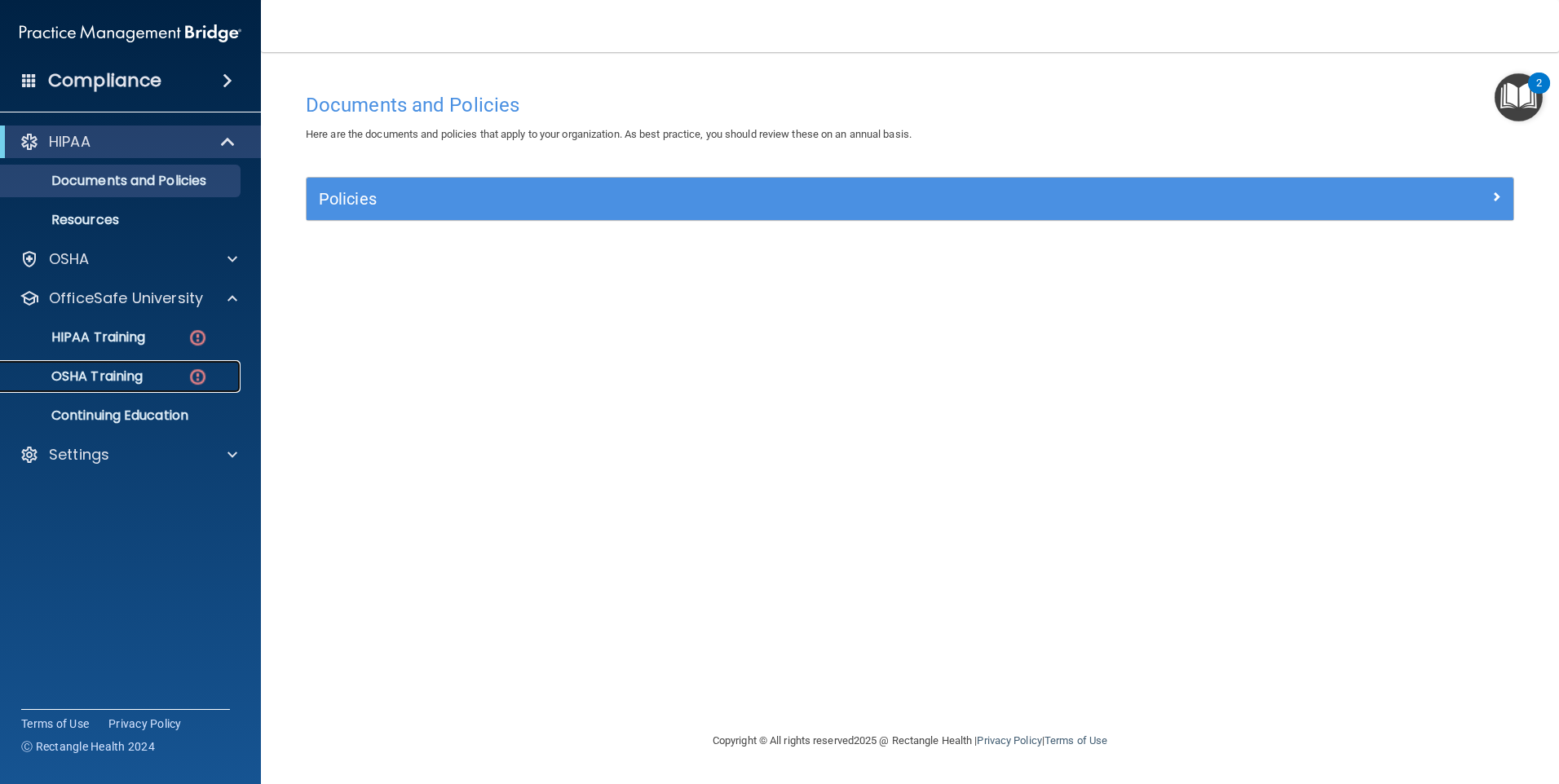
click at [126, 378] on p "OSHA Training" at bounding box center [77, 377] width 132 height 17
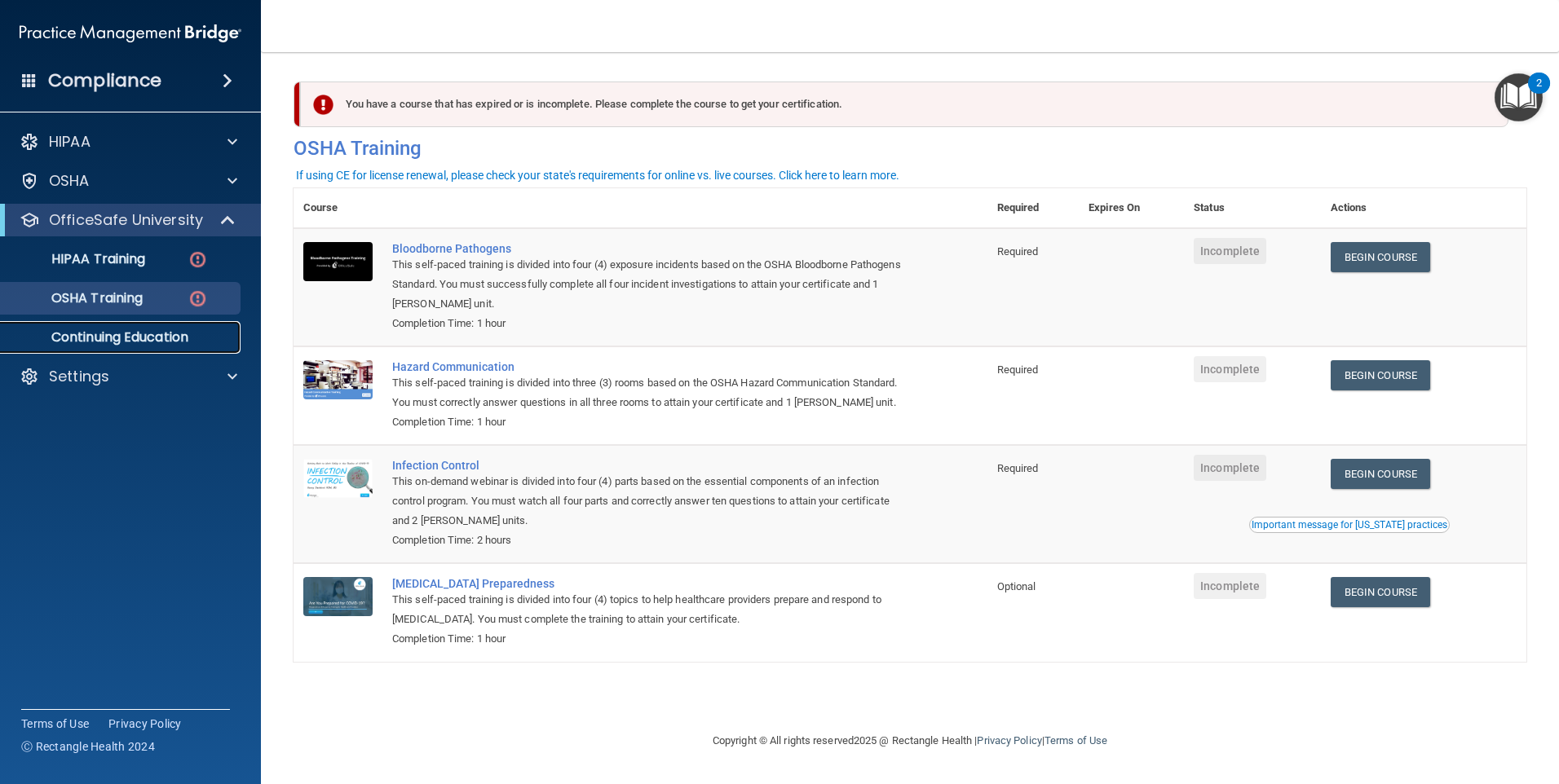
click at [110, 339] on p "Continuing Education" at bounding box center [122, 338] width 222 height 17
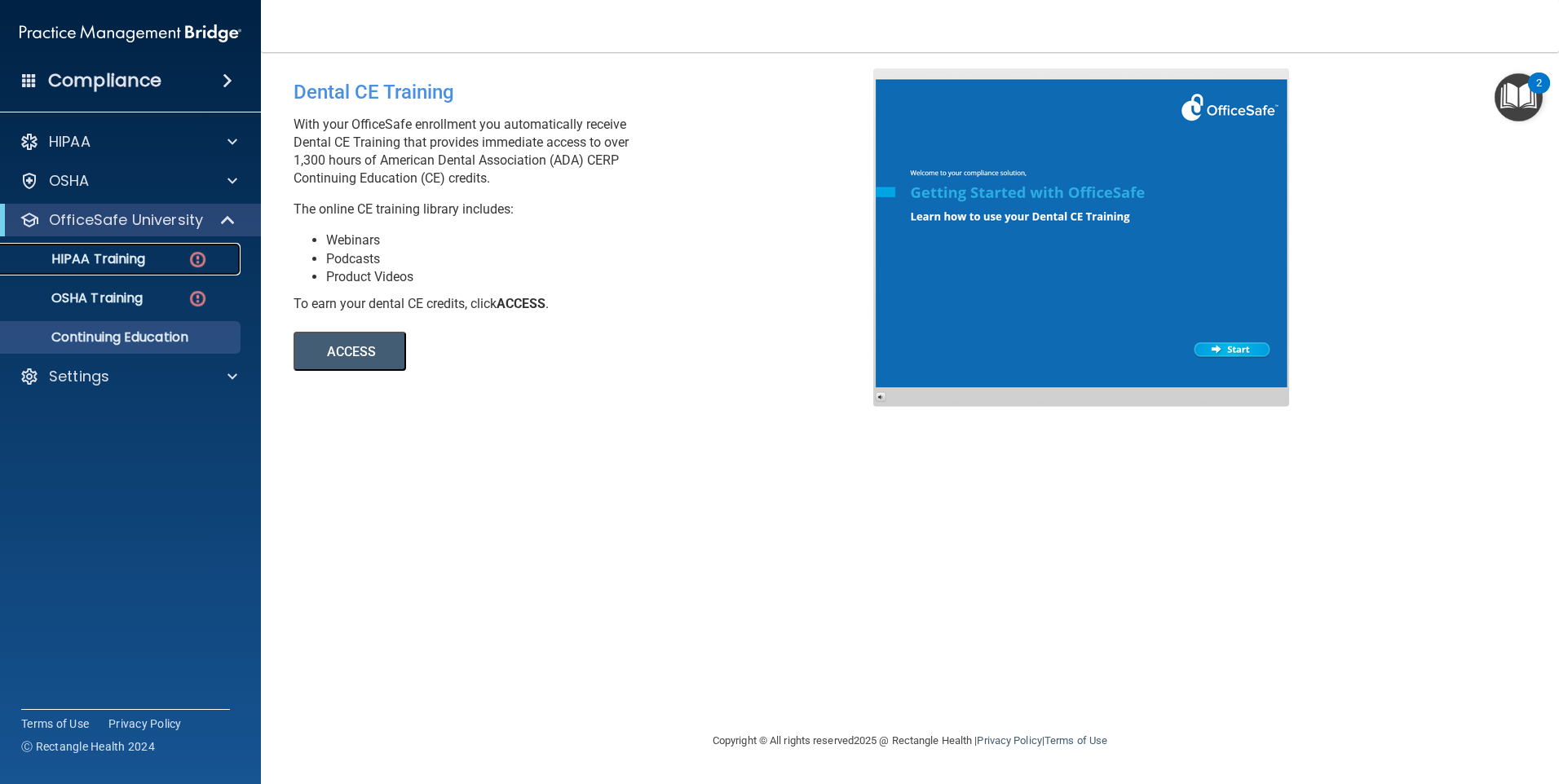
click at [128, 269] on link "HIPAA Training" at bounding box center [111, 259] width 257 height 33
